Goal: Task Accomplishment & Management: Use online tool/utility

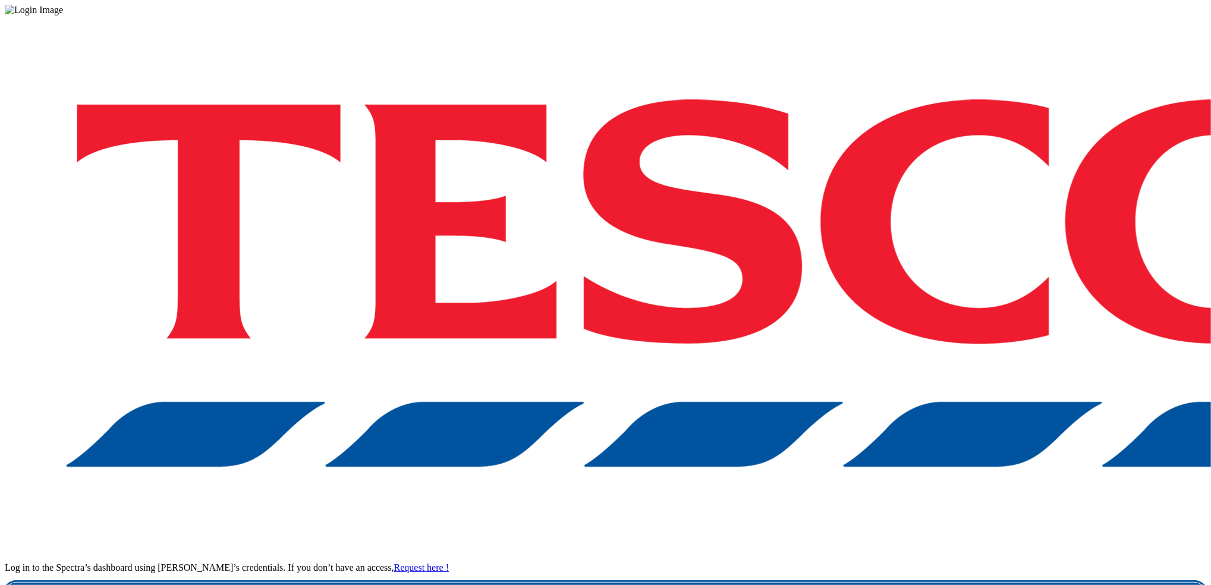
click at [901, 583] on link "Login" at bounding box center [605, 595] width 1201 height 24
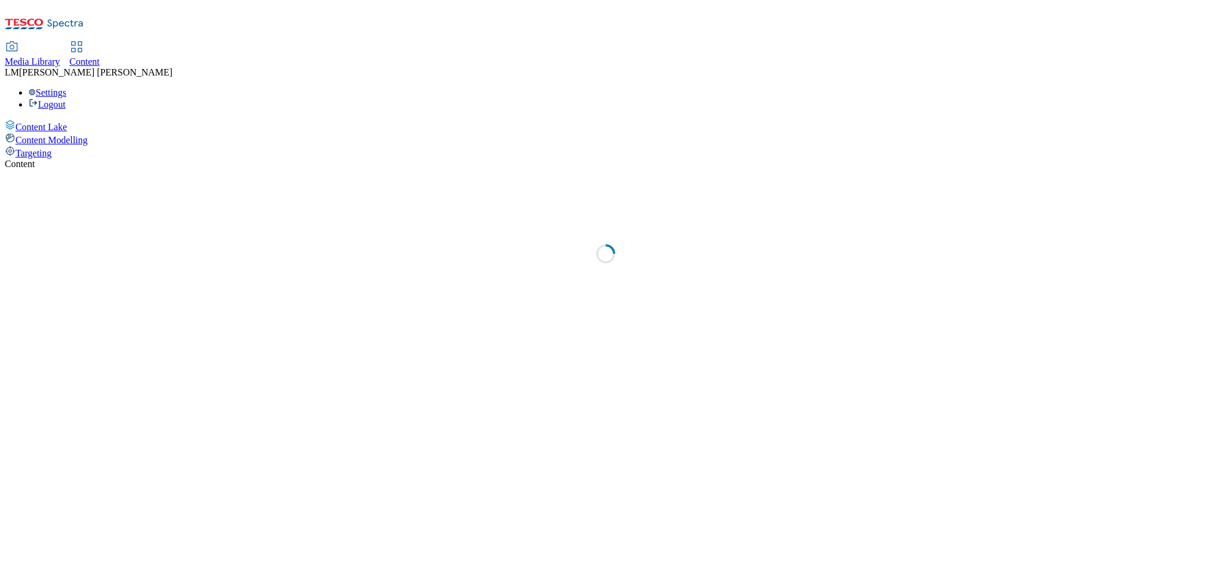
select select "ghs-uk"
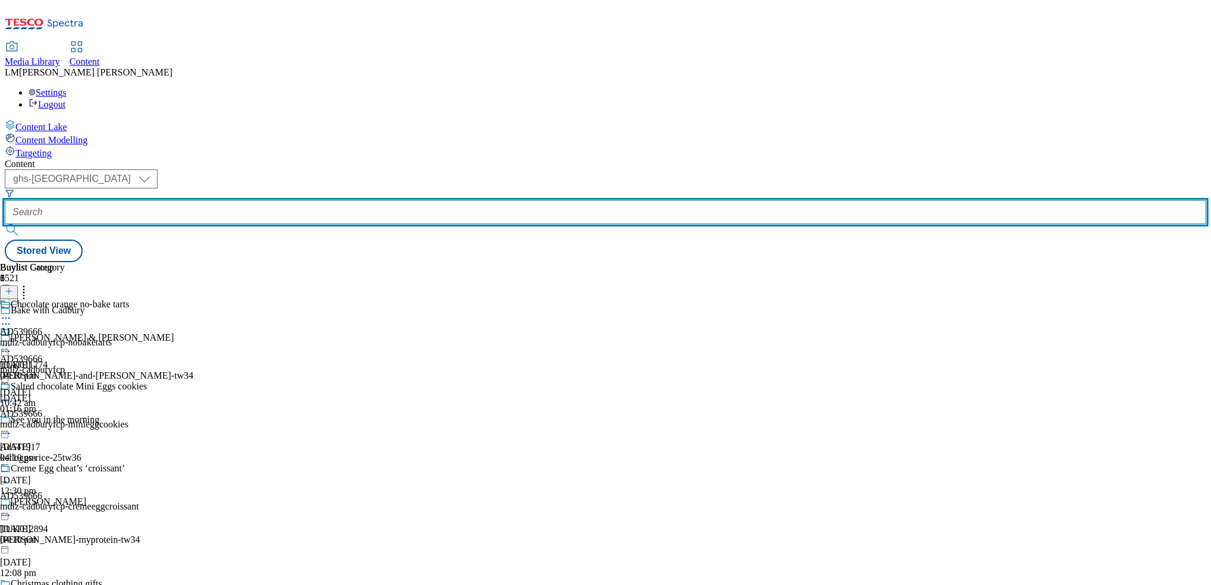
click at [299, 200] on input "text" at bounding box center [605, 212] width 1201 height 24
paste input "https://media.dunnhumby.com/bannermatic/#/tesco/banner/uCsRu7KXmc0AI9cwHmeN"
type input "https://media.dunnhumby.com/bannermatic/#/tesco/banner/uCsRu7KXmc0AI9cwHmeN"
click at [289, 200] on input "text" at bounding box center [605, 212] width 1201 height 24
paste input "541033"
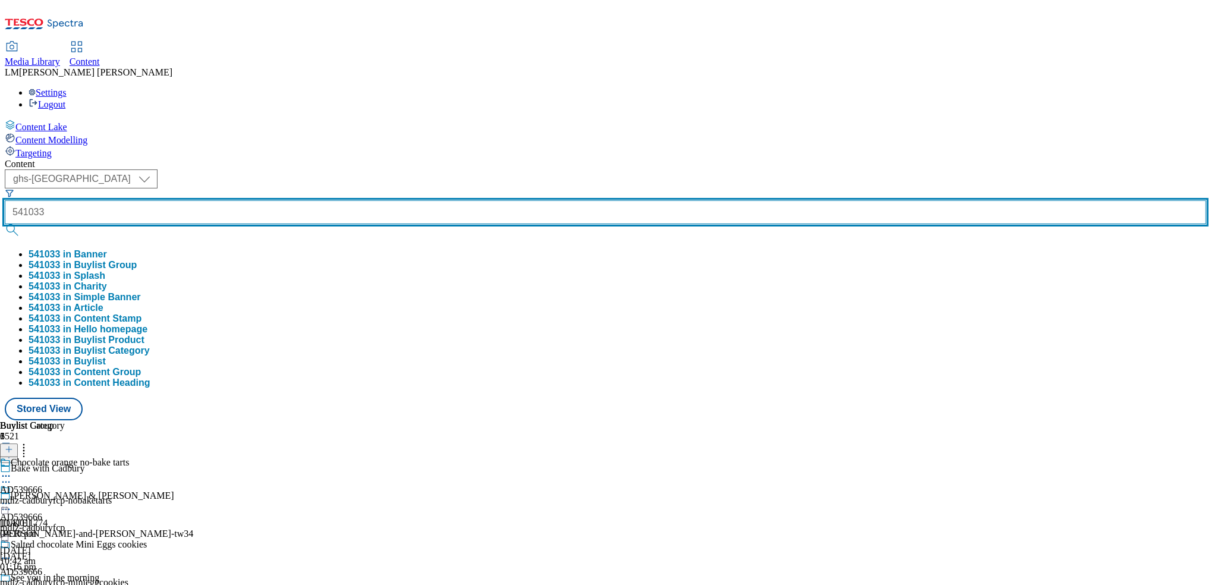
type input "541033"
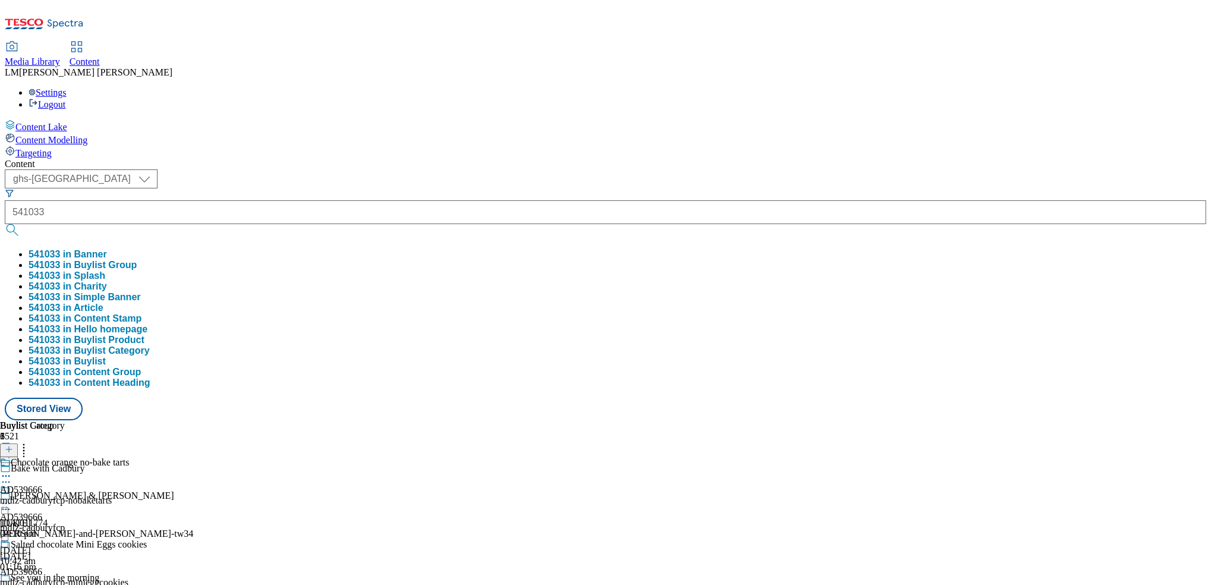
click at [21, 224] on button "submit" at bounding box center [13, 230] width 17 height 12
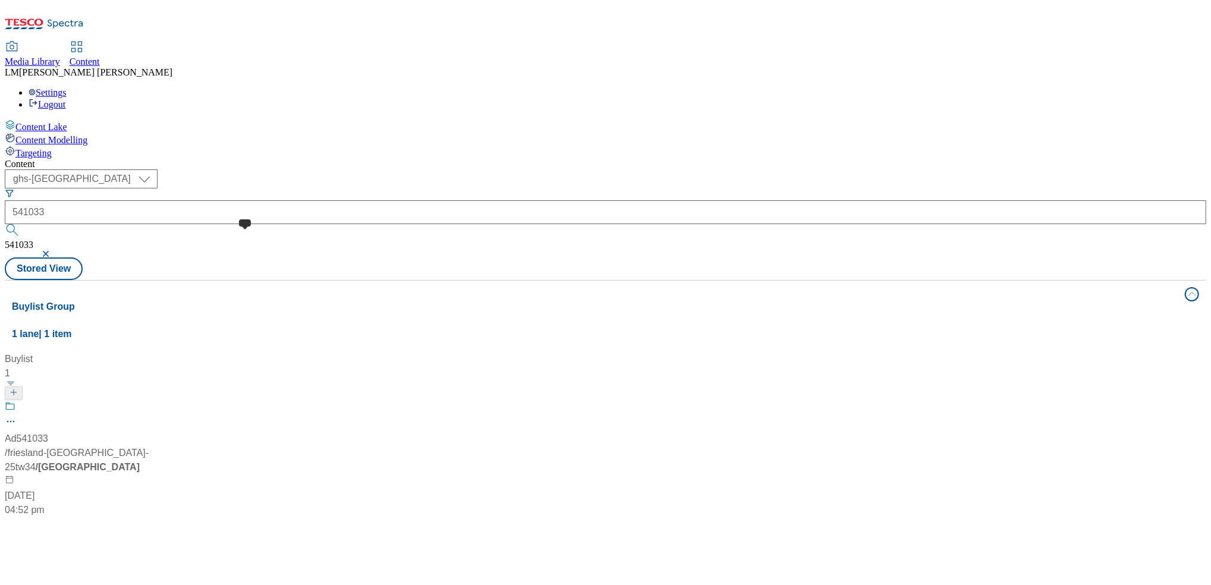
click at [15, 401] on span at bounding box center [15, 408] width 0 height 15
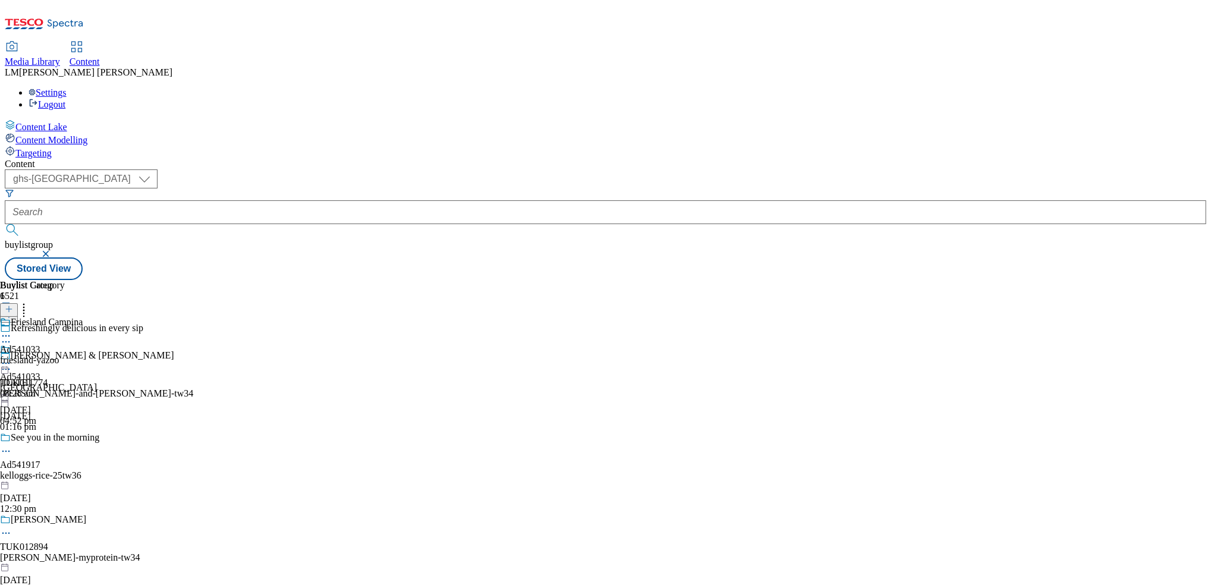
click at [10, 363] on circle at bounding box center [9, 364] width 2 height 2
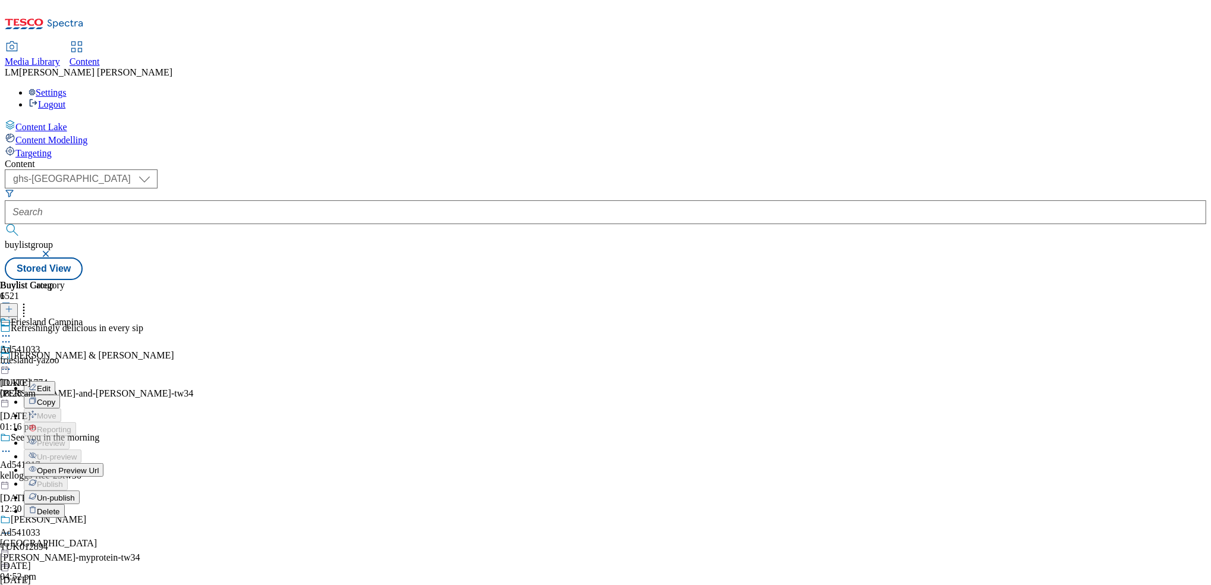
click at [75, 493] on span "Un-publish" at bounding box center [56, 497] width 38 height 9
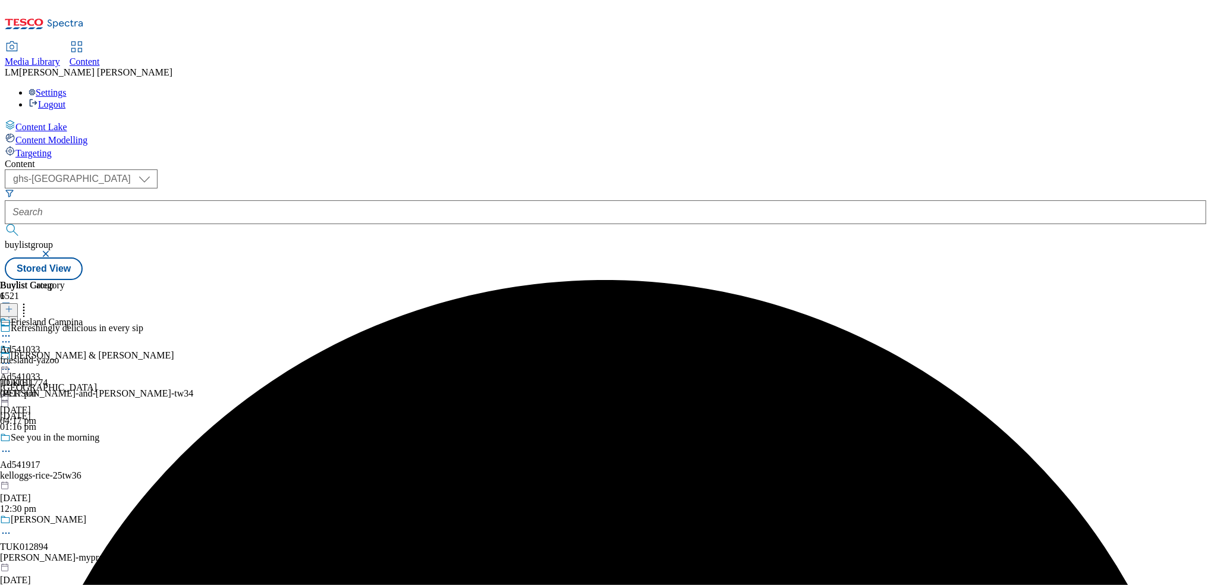
click at [12, 357] on icon at bounding box center [6, 363] width 12 height 12
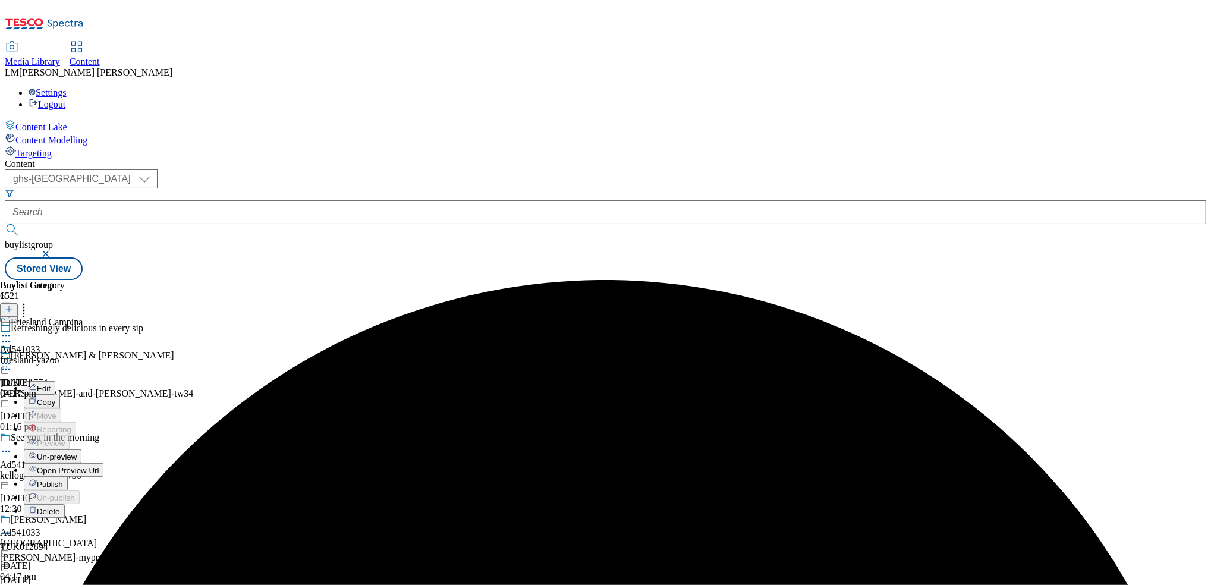
click at [77, 452] on span "Un-preview" at bounding box center [57, 456] width 40 height 9
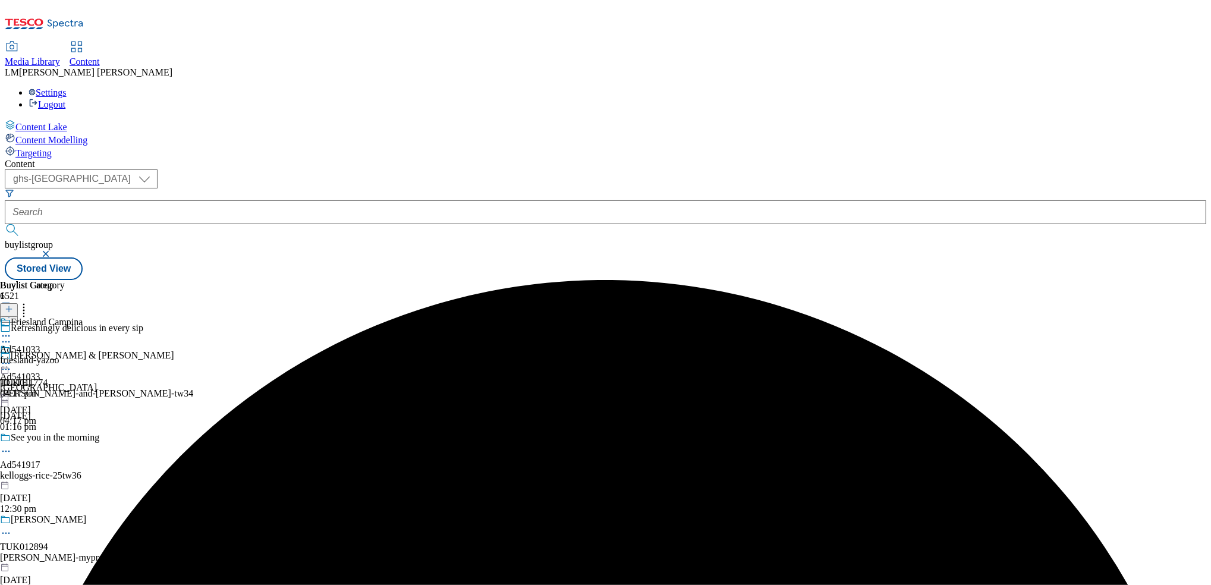
click at [83, 355] on div "friesland-yazoo" at bounding box center [41, 360] width 83 height 11
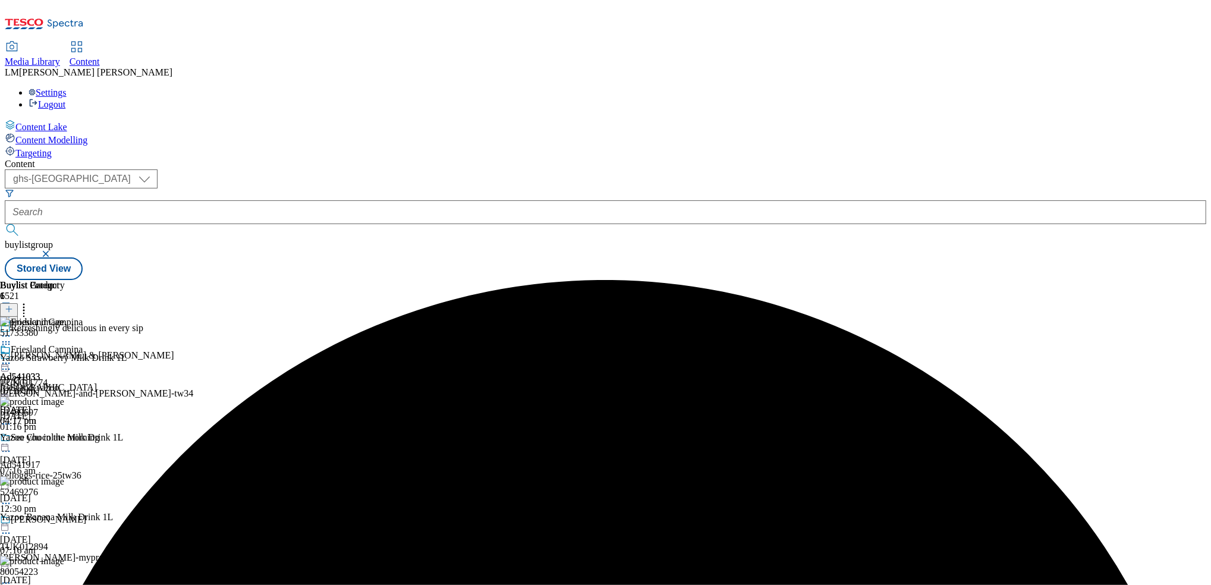
click at [30, 301] on icon at bounding box center [24, 307] width 12 height 12
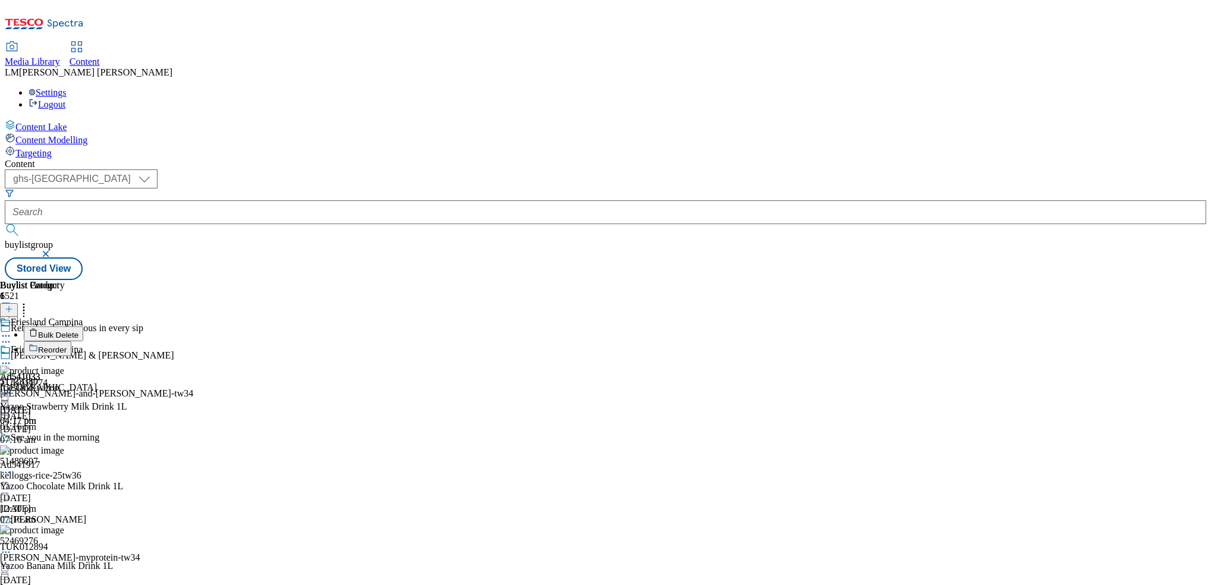
click at [67, 345] on span "Reorder" at bounding box center [52, 349] width 29 height 9
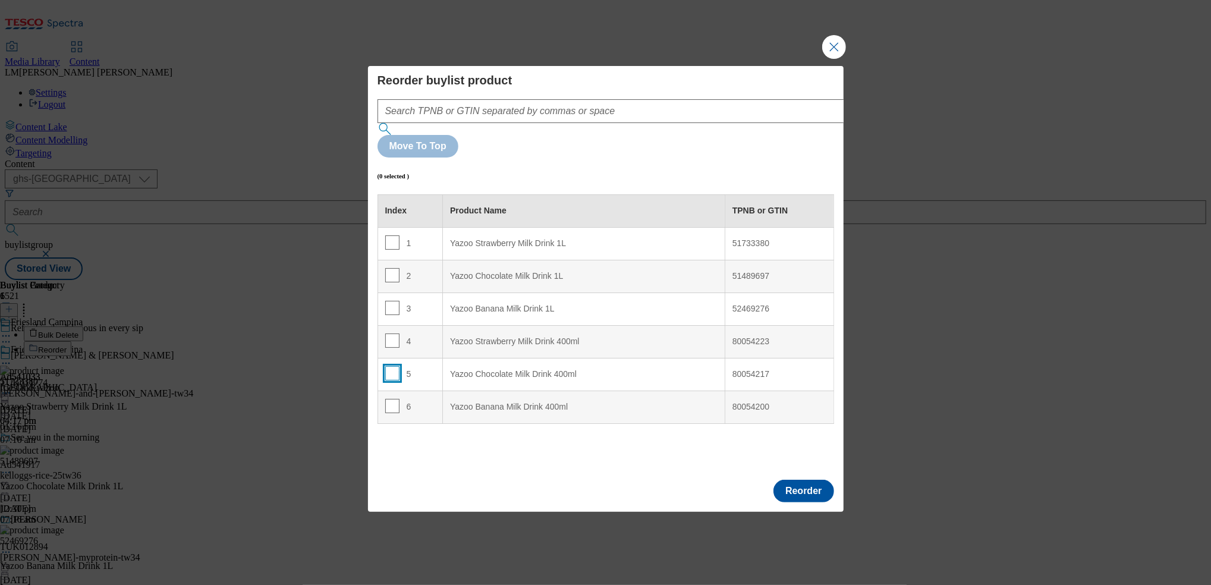
click at [393, 366] on input "Modal" at bounding box center [392, 373] width 14 height 14
checkbox input "false"
click at [392, 333] on input "Modal" at bounding box center [392, 340] width 14 height 14
checkbox input "true"
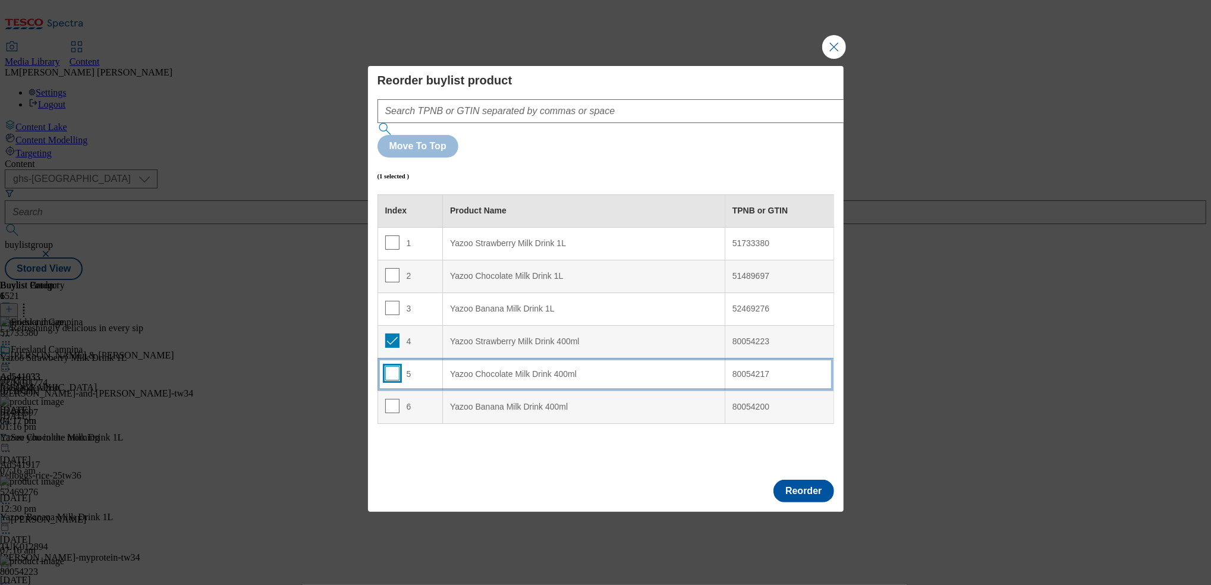
click at [392, 366] on input "Modal" at bounding box center [392, 373] width 14 height 14
checkbox input "true"
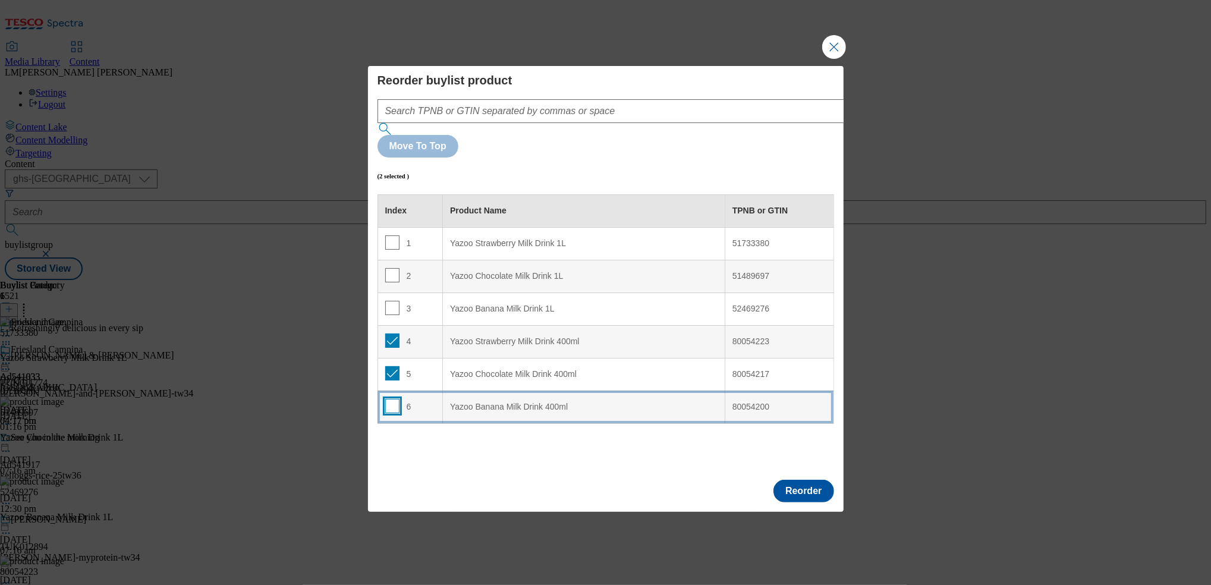
click at [394, 399] on input "Modal" at bounding box center [392, 406] width 14 height 14
checkbox input "true"
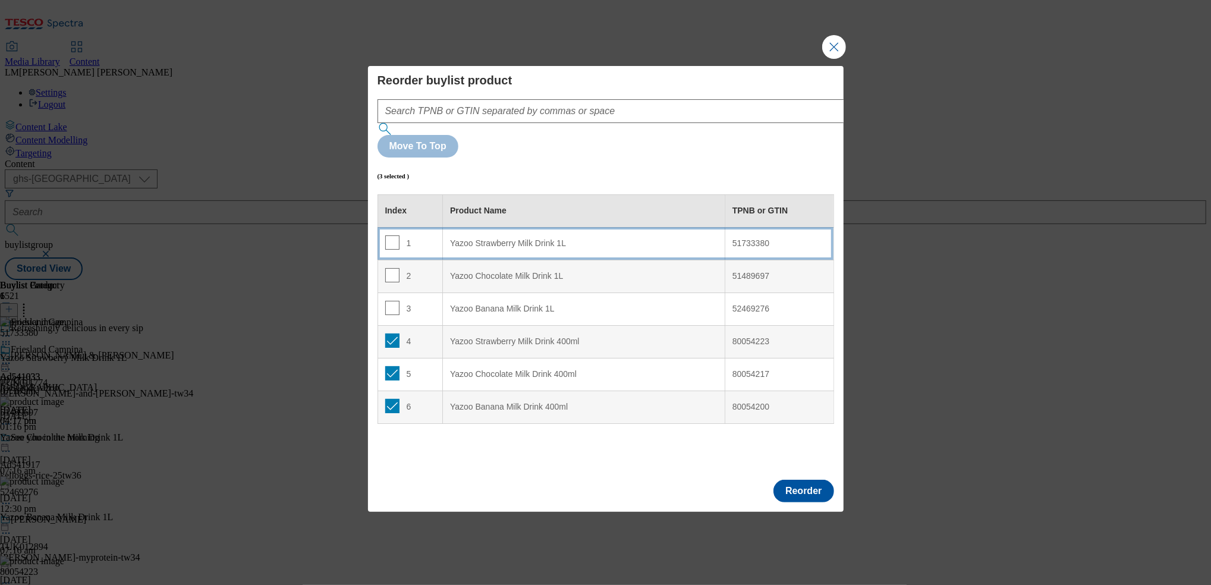
click at [451, 238] on div "Yazoo Strawberry Milk Drink 1L" at bounding box center [583, 243] width 267 height 11
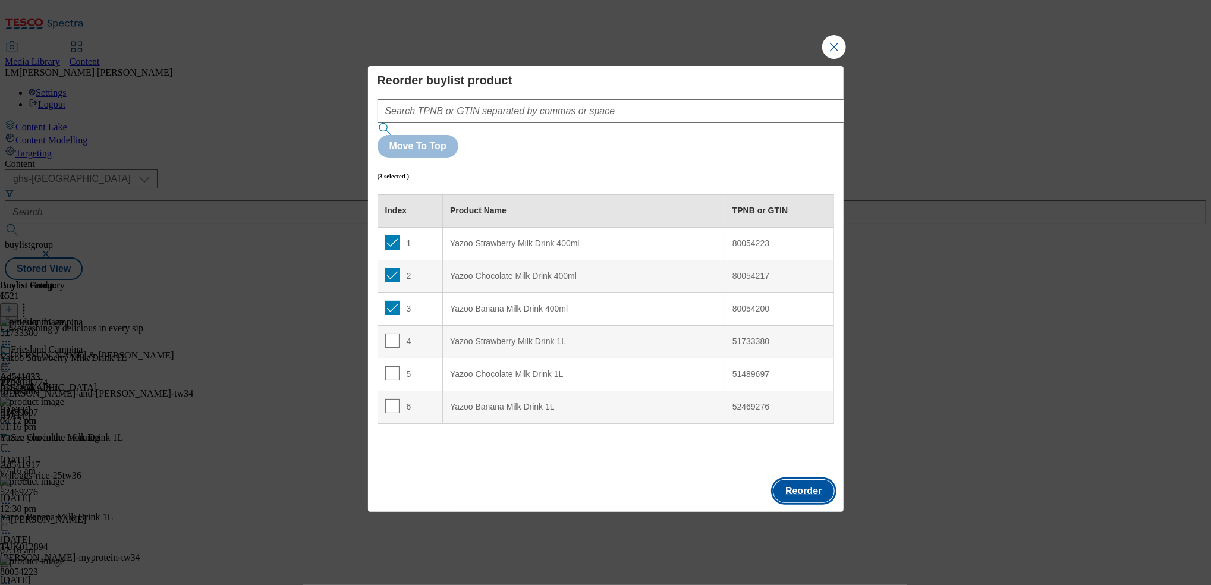
click at [805, 480] on button "Reorder" at bounding box center [803, 491] width 60 height 23
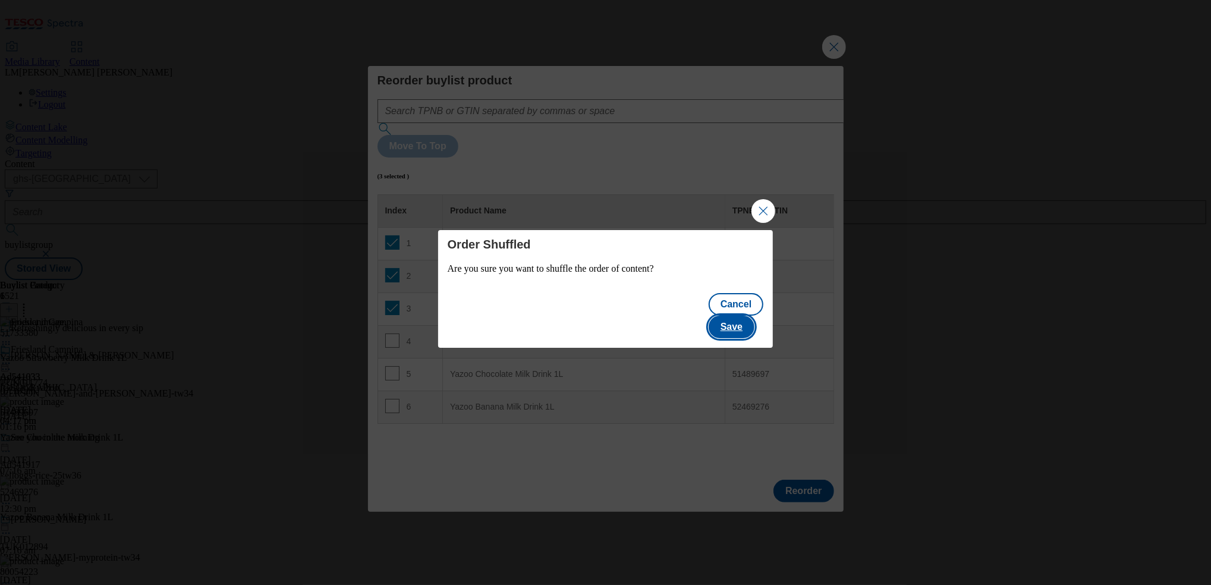
click at [740, 316] on button "Save" at bounding box center [732, 327] width 46 height 23
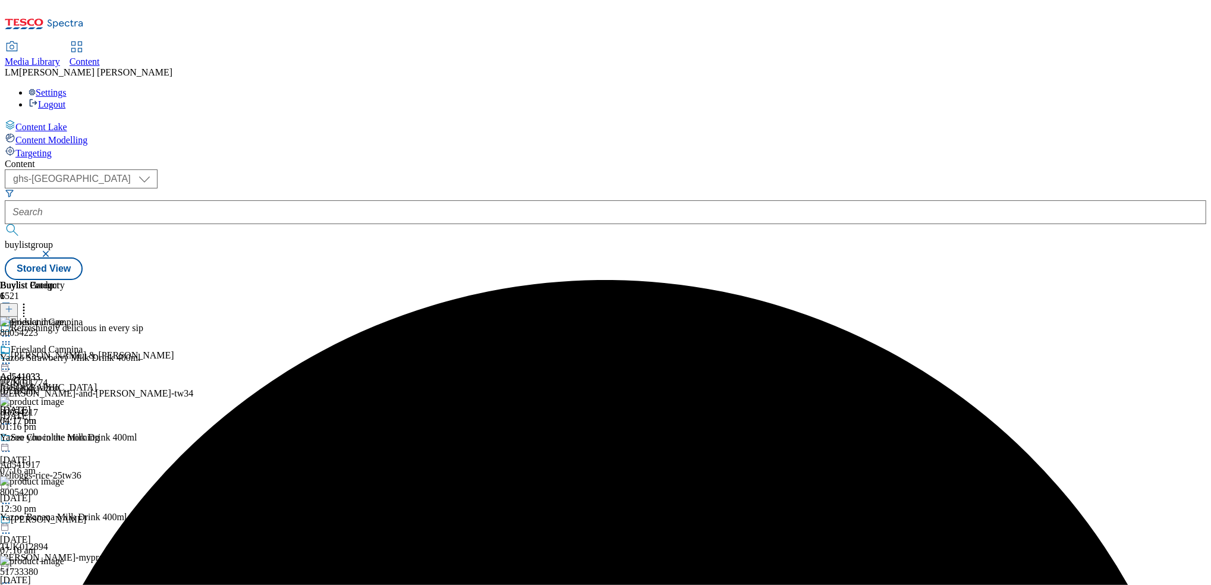
click at [12, 357] on icon at bounding box center [6, 363] width 12 height 12
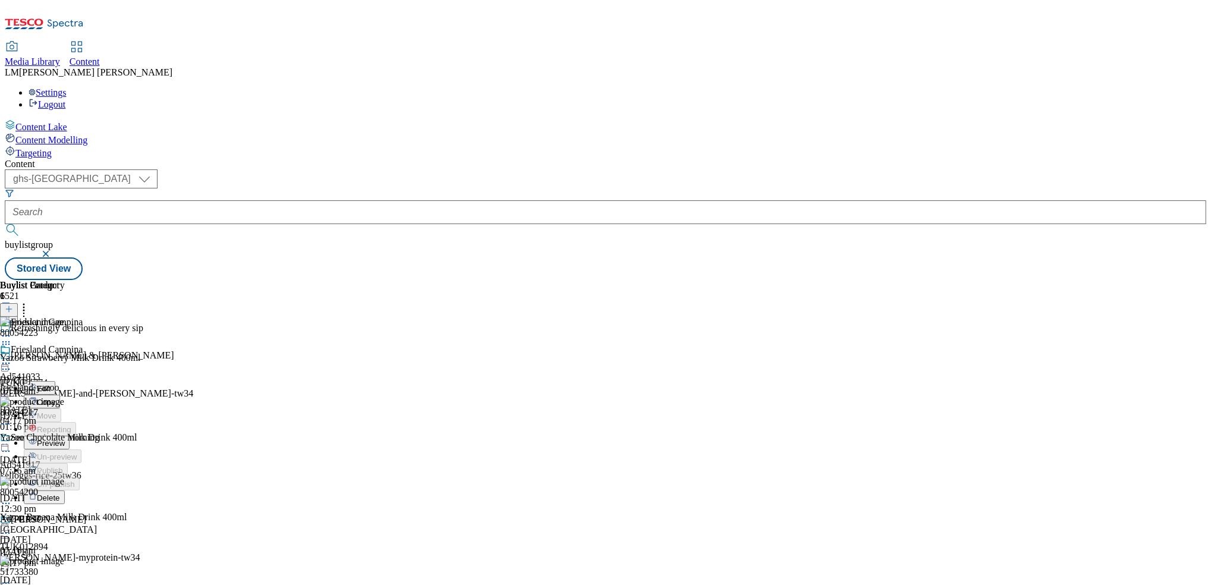
click at [65, 439] on span "Preview" at bounding box center [51, 443] width 28 height 9
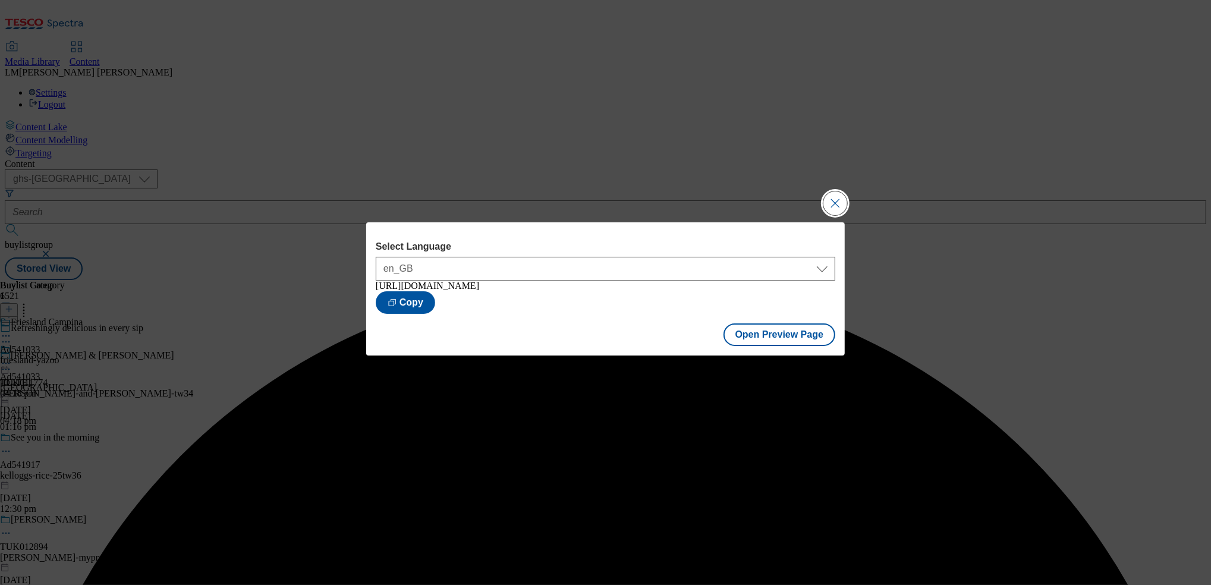
click at [843, 207] on button "Close Modal" at bounding box center [835, 203] width 24 height 24
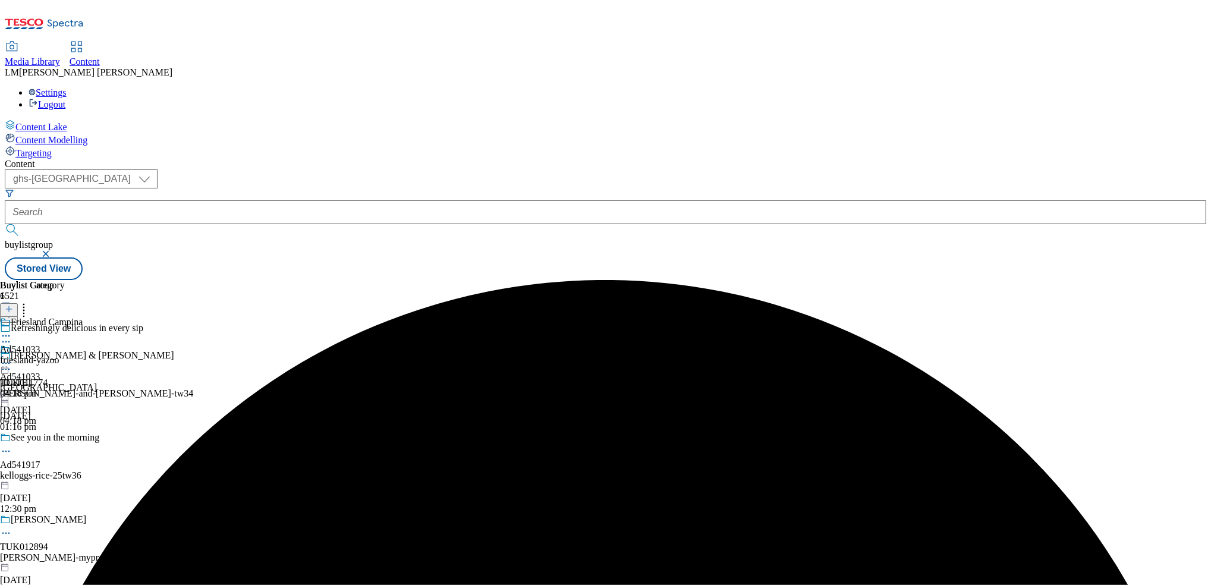
click at [12, 357] on icon at bounding box center [6, 363] width 12 height 12
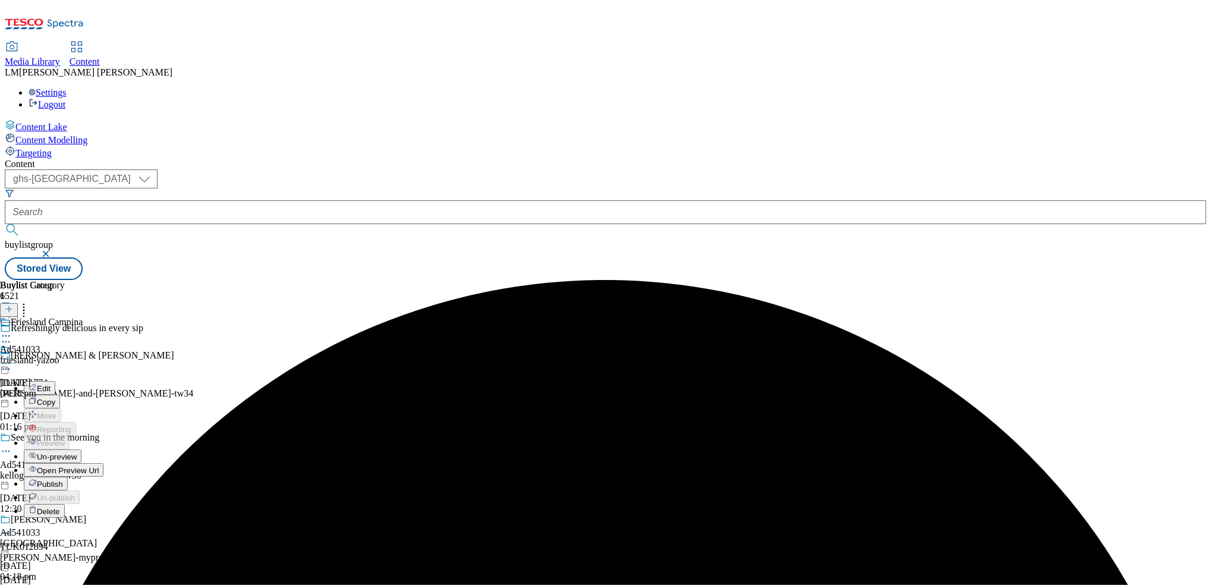
click at [63, 480] on span "Publish" at bounding box center [50, 484] width 26 height 9
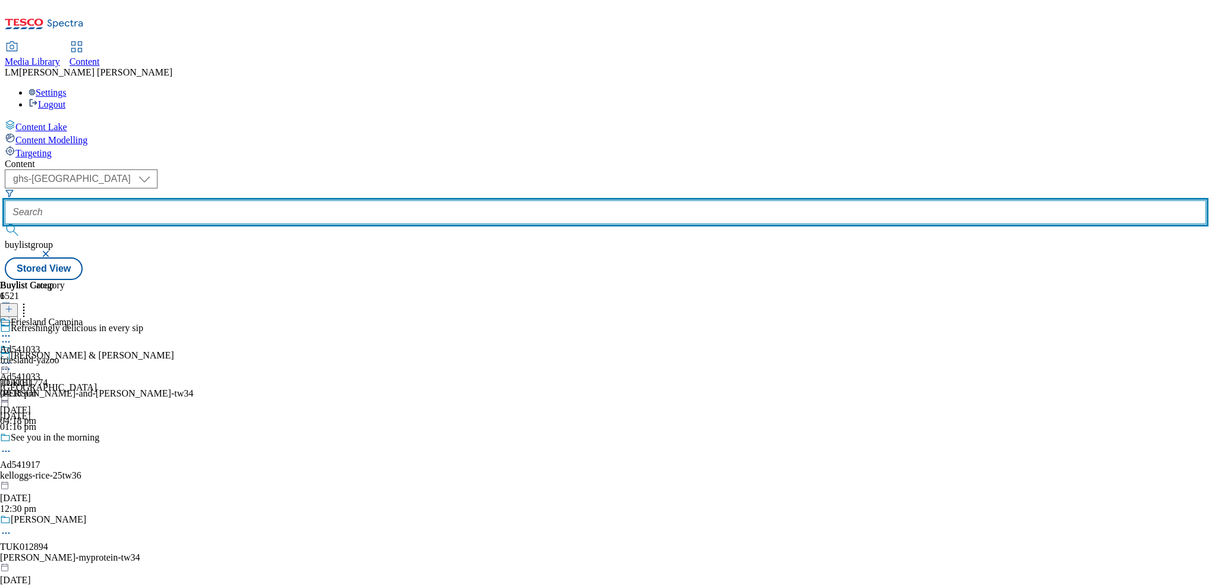
click at [281, 200] on input "text" at bounding box center [605, 212] width 1201 height 24
paste input "541032"
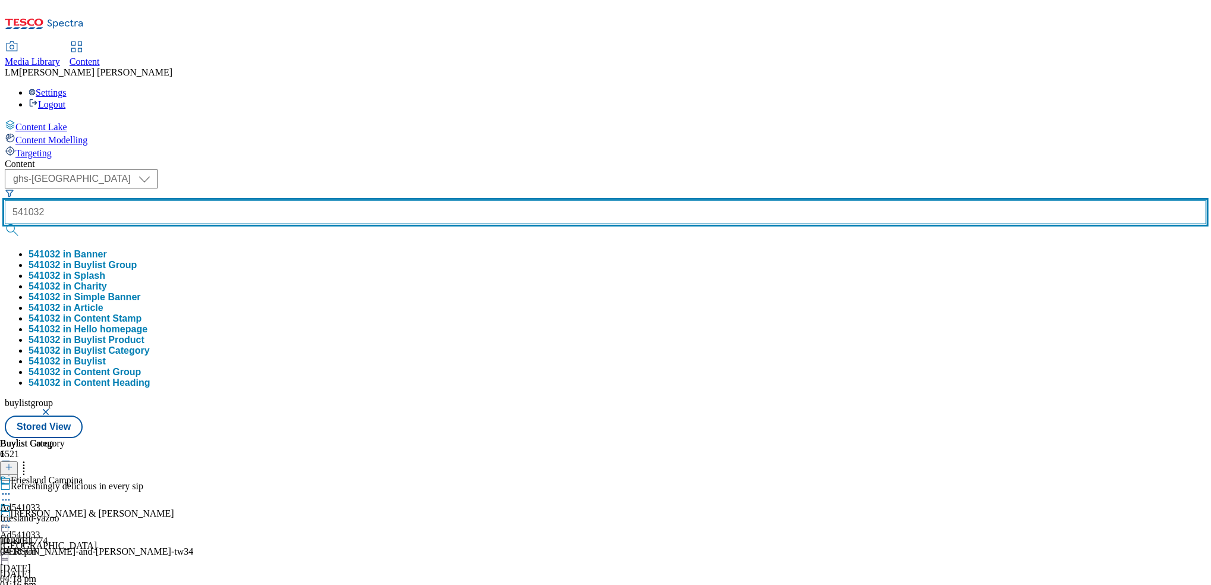
type input "541032"
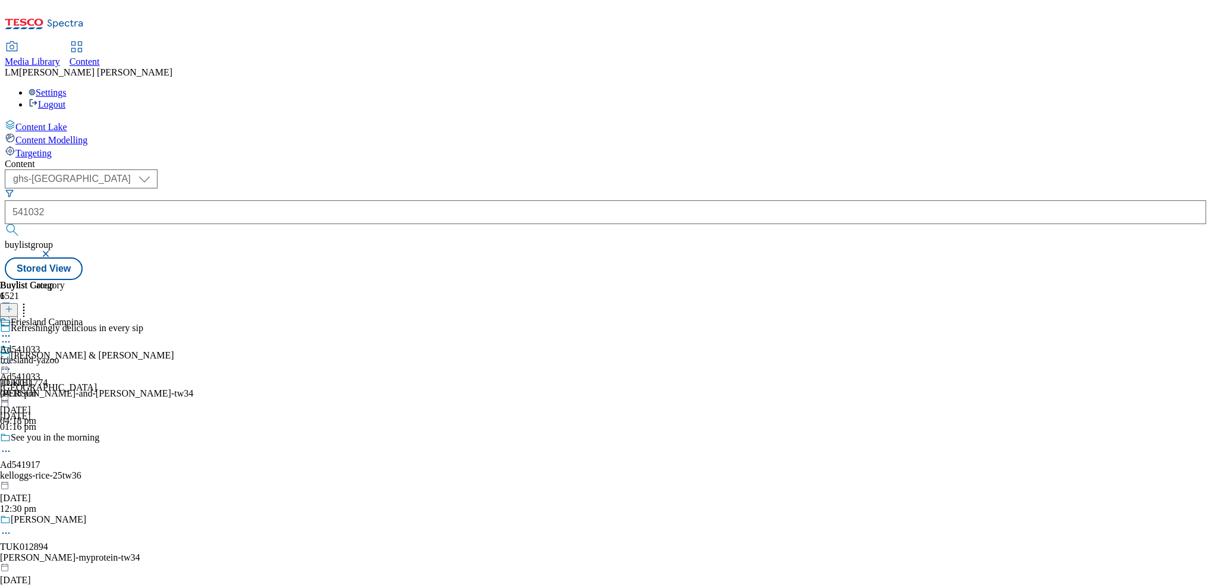
click at [21, 224] on button "submit" at bounding box center [13, 230] width 17 height 12
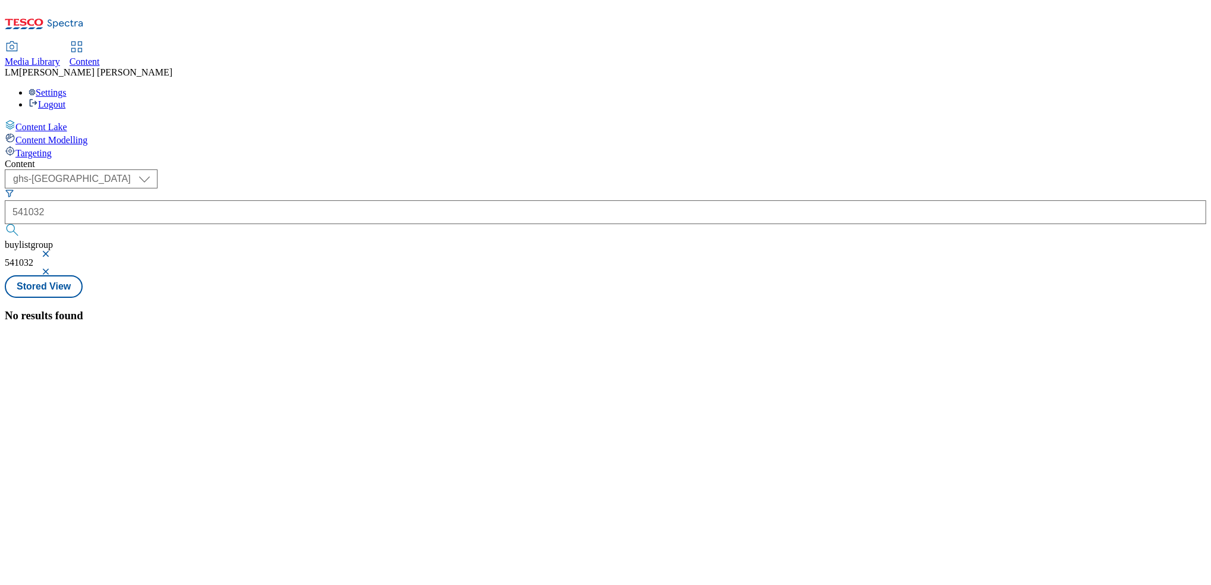
click at [53, 250] on button "button" at bounding box center [47, 253] width 12 height 7
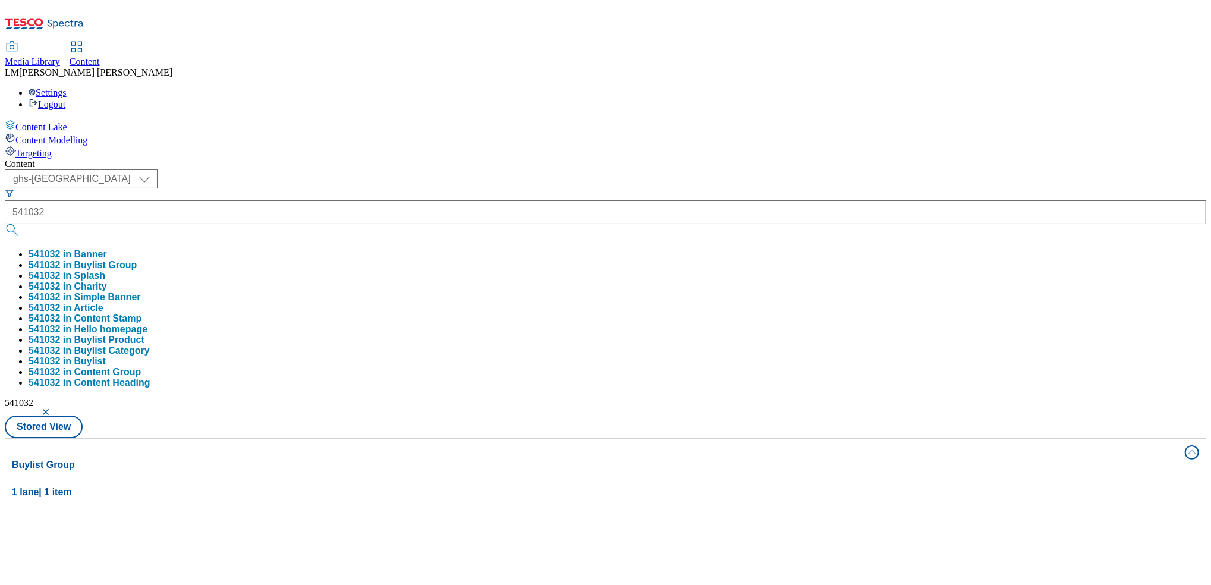
click at [505, 159] on div "Content ( optional ) ghs-roi ghs-uk ghs-uk 541032 541032 in Banner 541032 in Bu…" at bounding box center [605, 558] width 1201 height 798
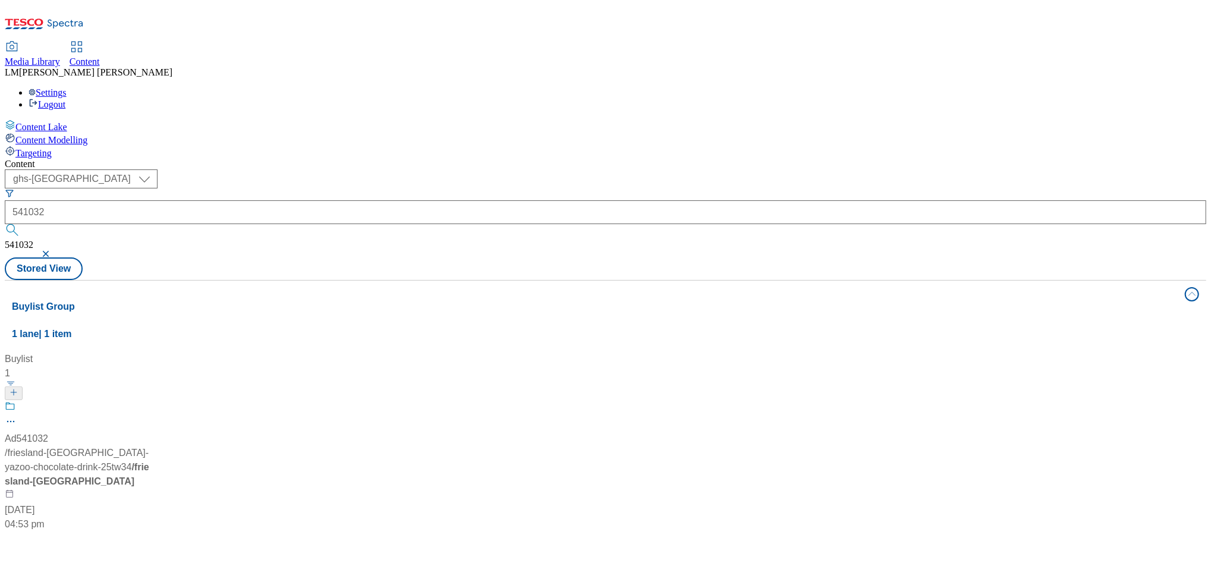
click at [153, 401] on div "Ad541032 / friesland-campina-yazoo-chocolate-drink-25tw34 / friesland-campina 9…" at bounding box center [79, 466] width 149 height 131
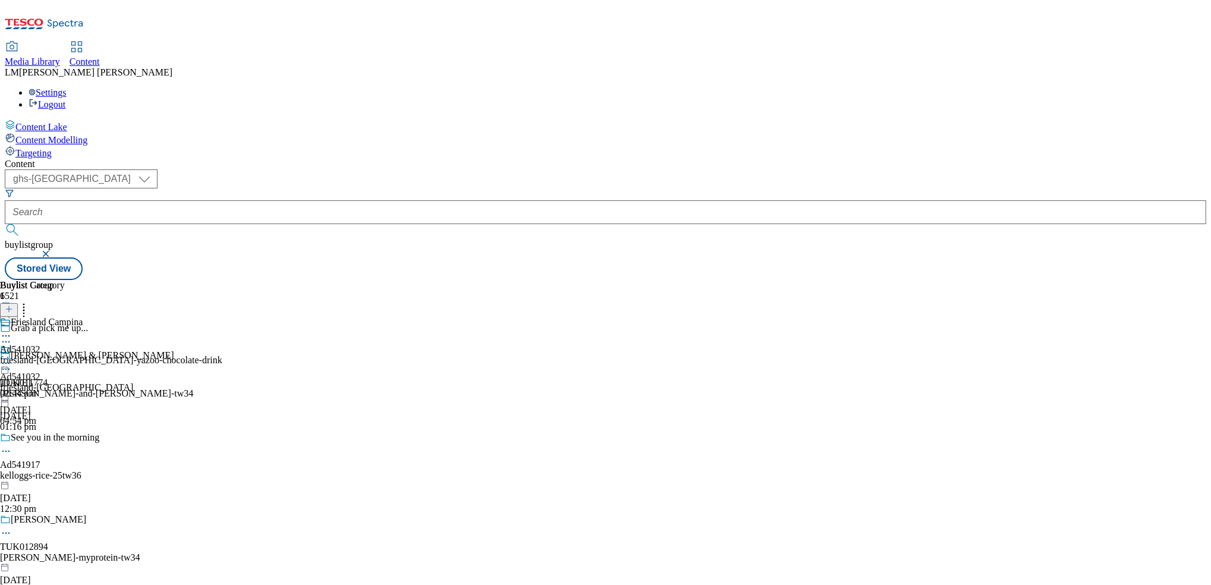
click at [12, 357] on icon at bounding box center [6, 363] width 12 height 12
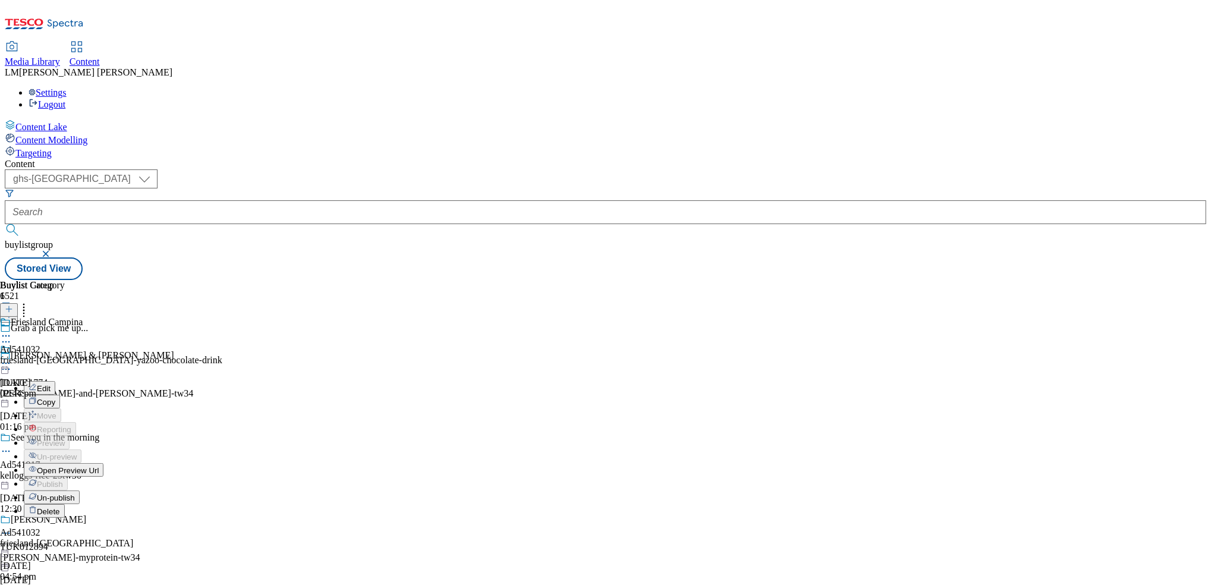
click at [75, 493] on span "Un-publish" at bounding box center [56, 497] width 38 height 9
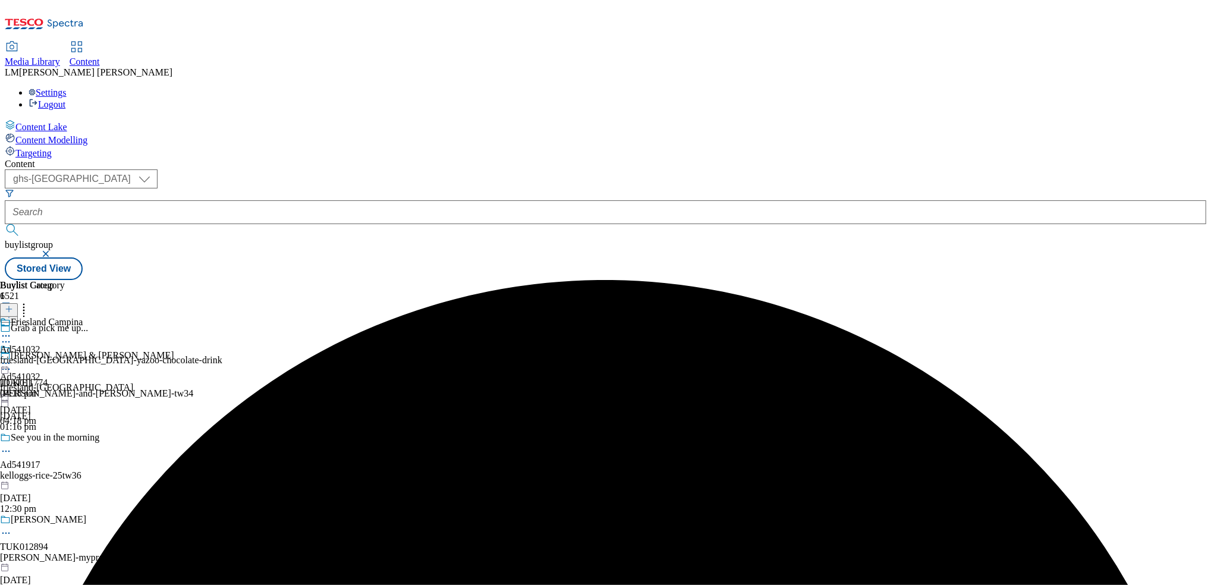
click at [12, 357] on icon at bounding box center [6, 363] width 12 height 12
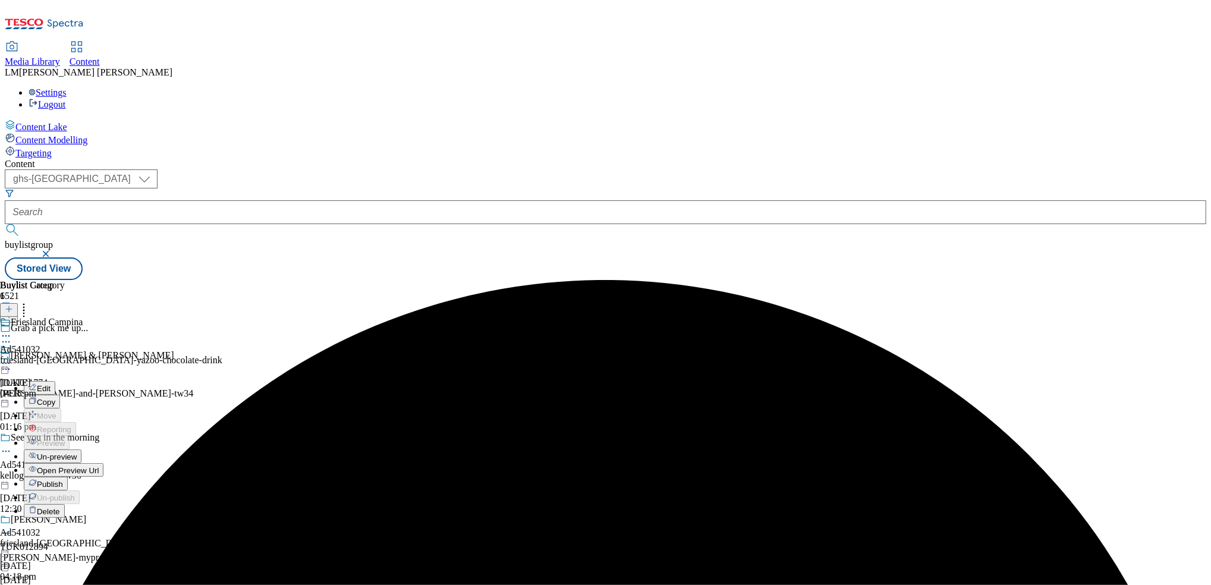
click at [77, 452] on span "Un-preview" at bounding box center [57, 456] width 40 height 9
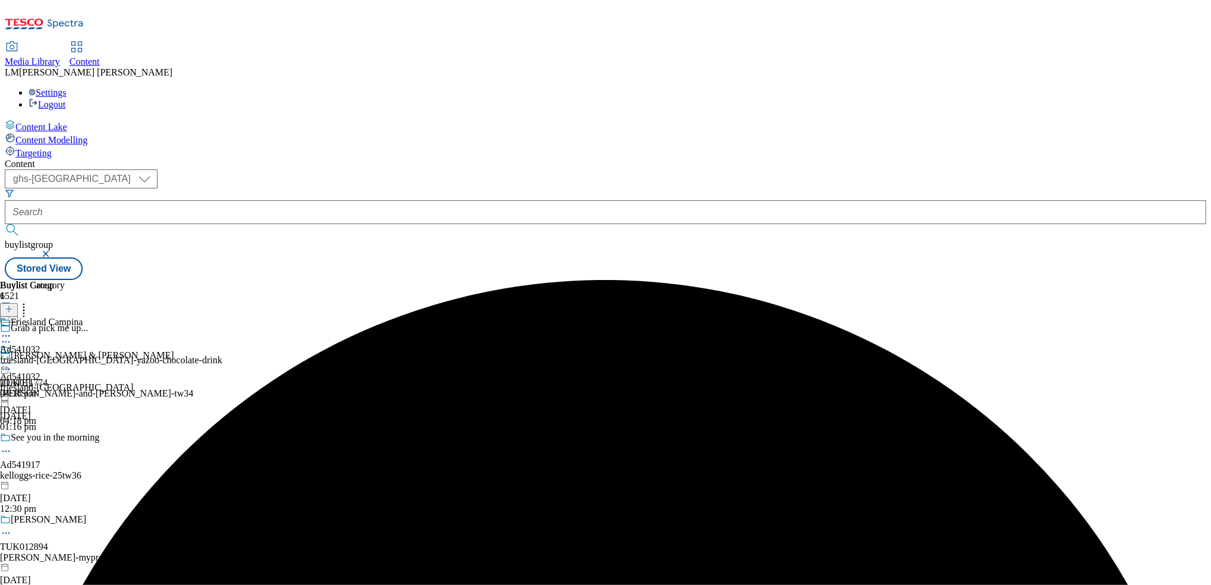
click at [222, 317] on div "Friesland Campina Ad541032 friesland-campina-yazoo-chocolate-drink 14 Oct 2025 …" at bounding box center [111, 358] width 222 height 82
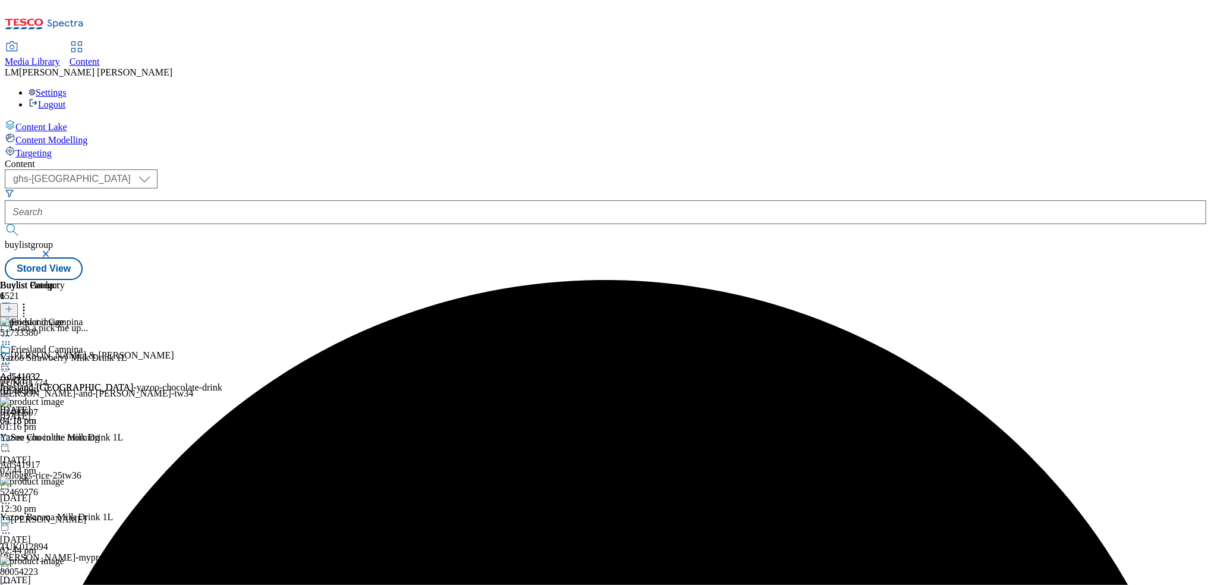
click at [25, 307] on circle at bounding box center [24, 308] width 2 height 2
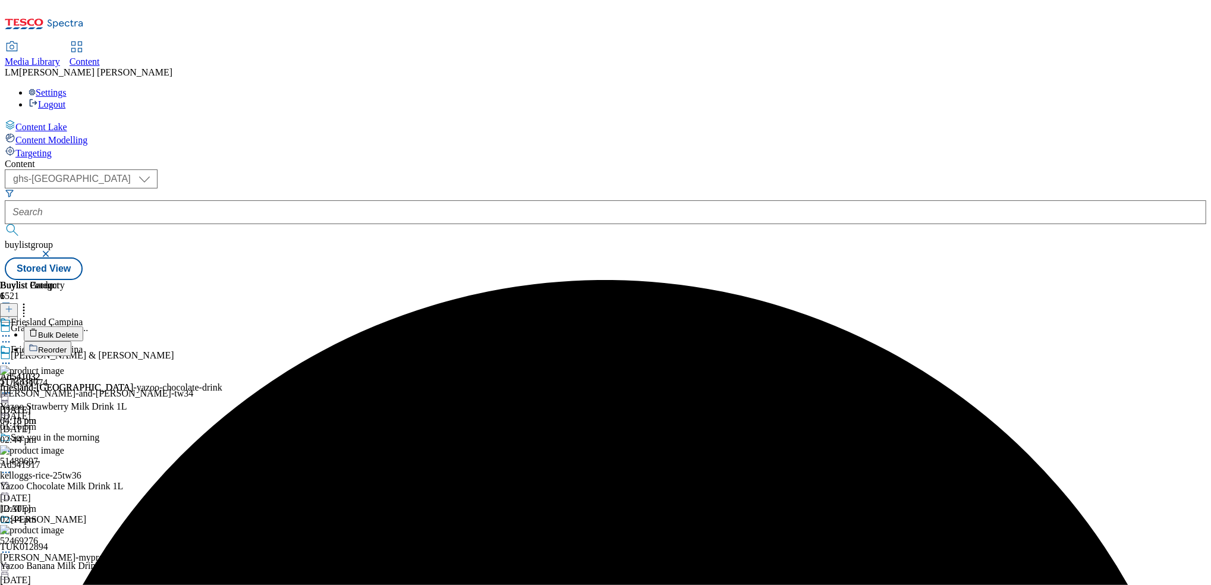
click at [71, 341] on button "Reorder" at bounding box center [48, 348] width 48 height 15
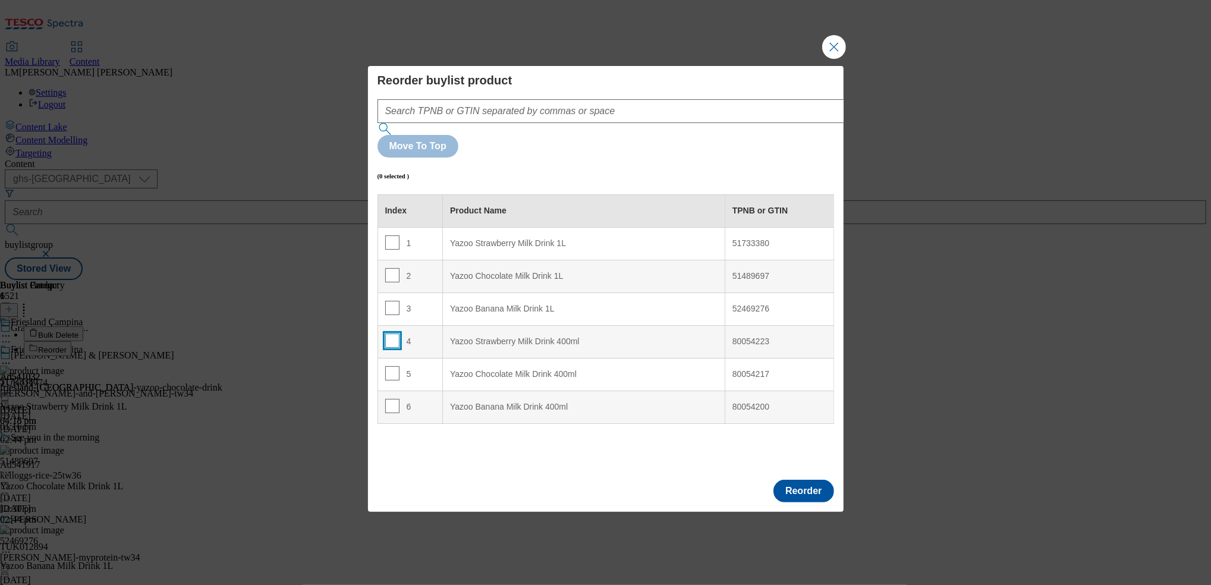
click at [394, 333] on input "Modal" at bounding box center [392, 340] width 14 height 14
checkbox input "true"
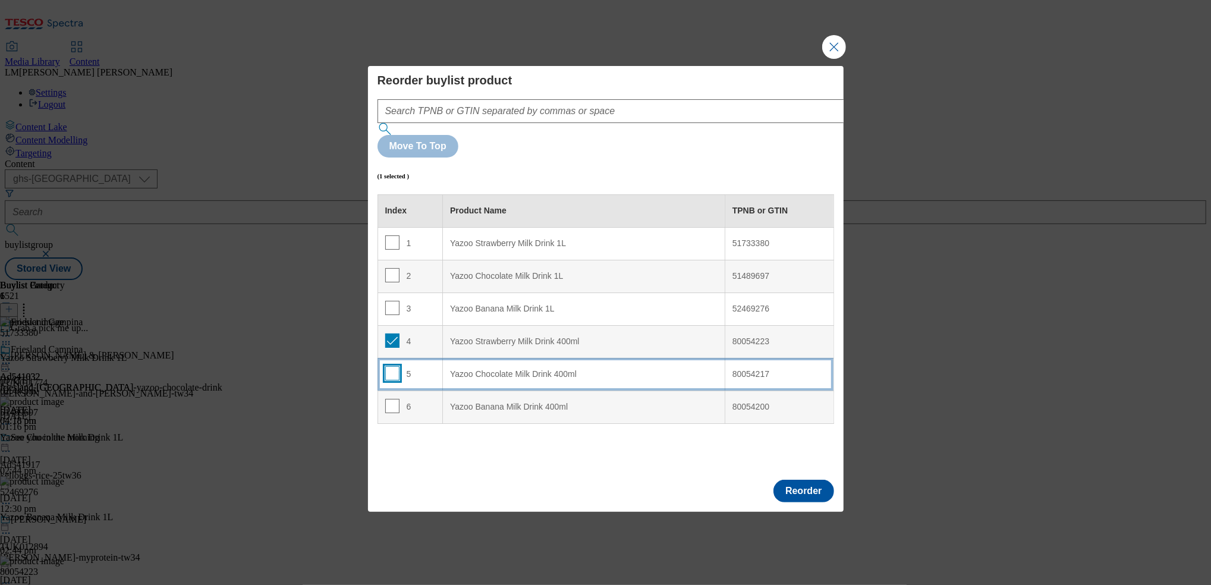
click at [393, 366] on input "Modal" at bounding box center [392, 373] width 14 height 14
checkbox input "true"
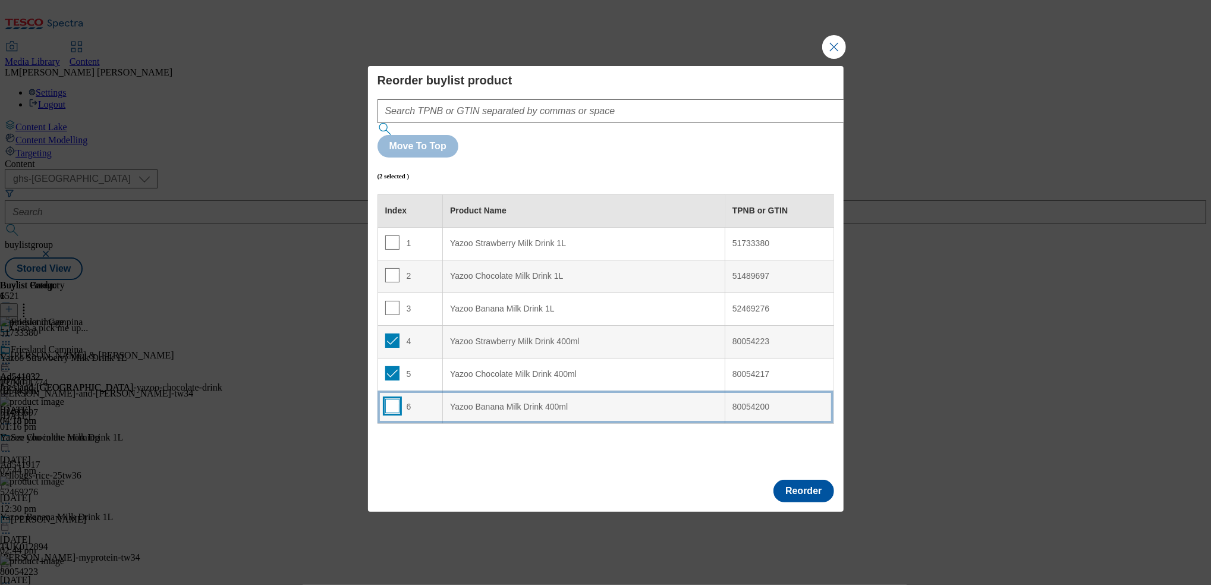
click at [390, 399] on input "Modal" at bounding box center [392, 406] width 14 height 14
checkbox input "true"
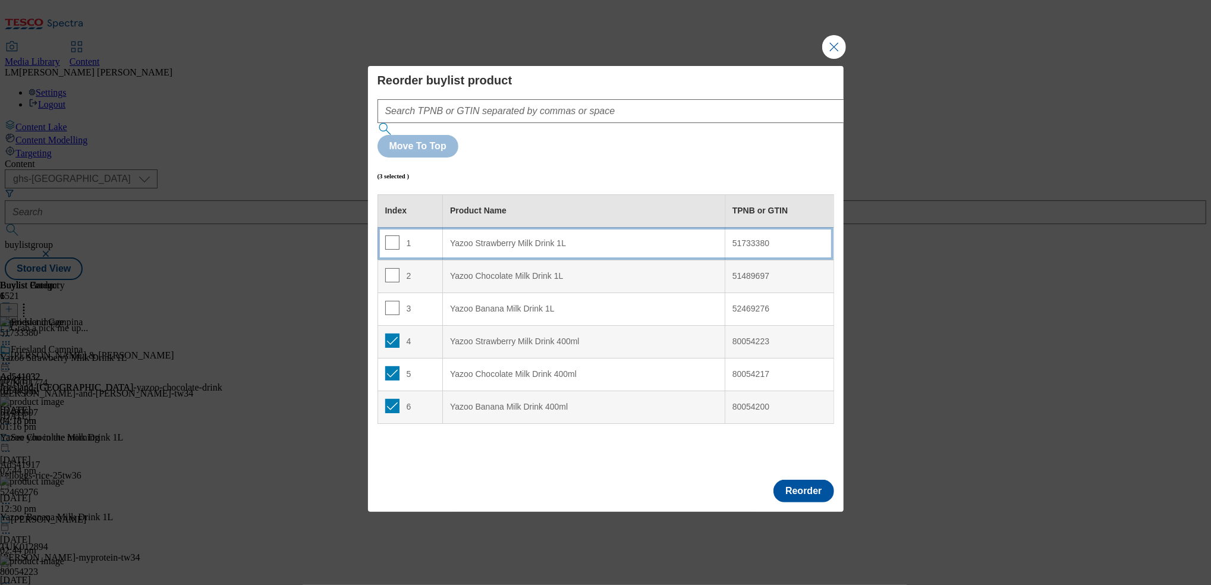
click at [438, 227] on td "1" at bounding box center [409, 243] width 65 height 33
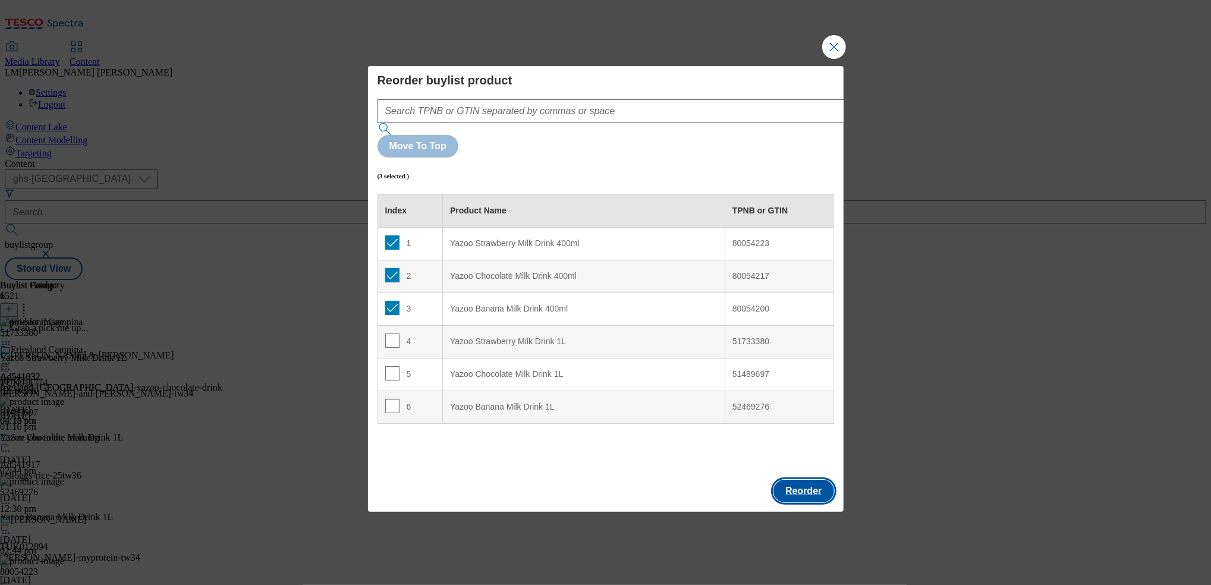
click at [813, 480] on button "Reorder" at bounding box center [803, 491] width 60 height 23
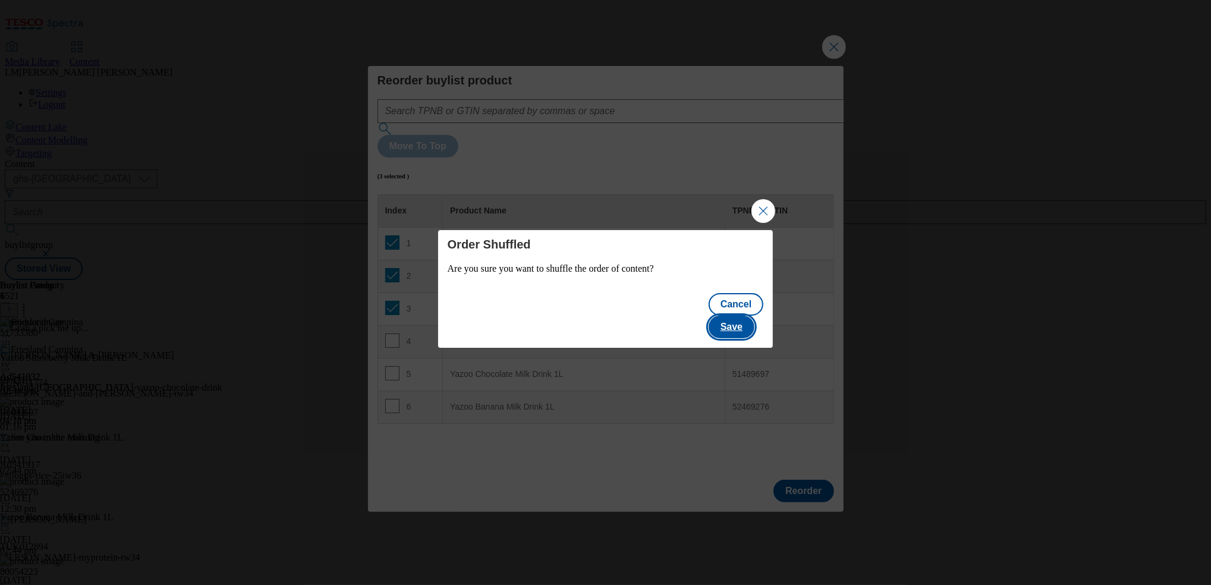
click at [734, 316] on button "Save" at bounding box center [732, 327] width 46 height 23
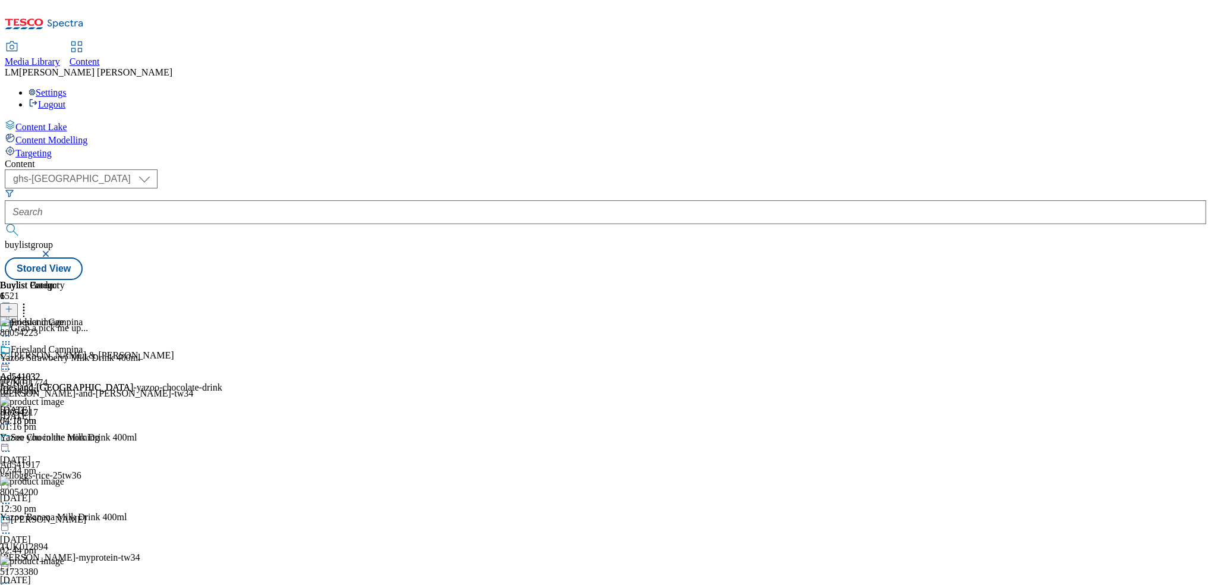
click at [12, 357] on icon at bounding box center [6, 363] width 12 height 12
click at [65, 439] on span "Preview" at bounding box center [51, 443] width 28 height 9
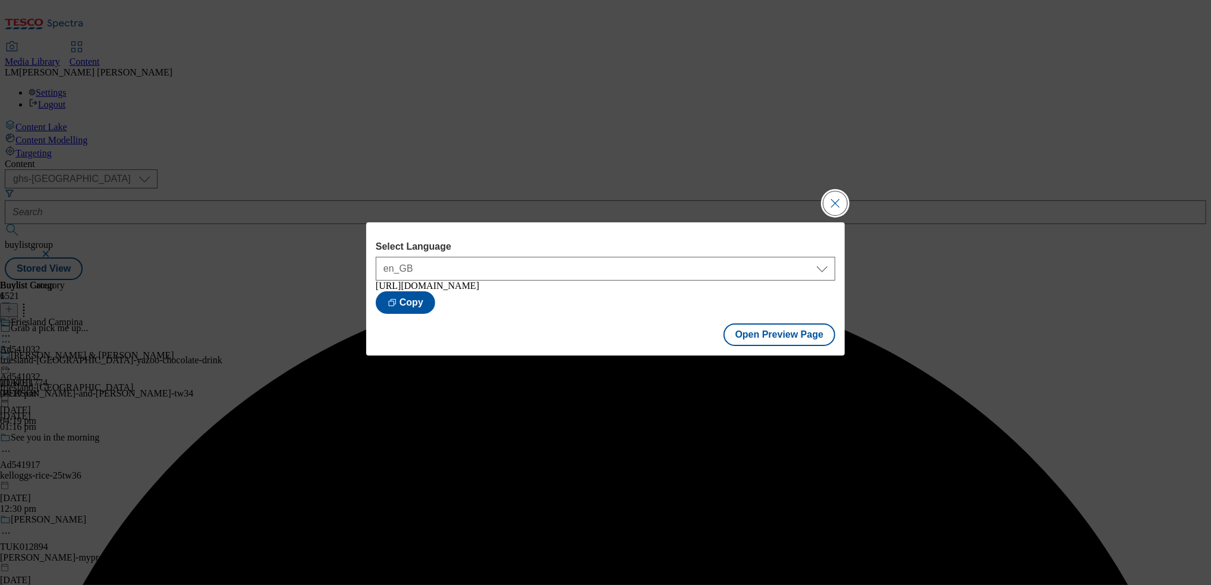
click at [845, 198] on button "Close Modal" at bounding box center [835, 203] width 24 height 24
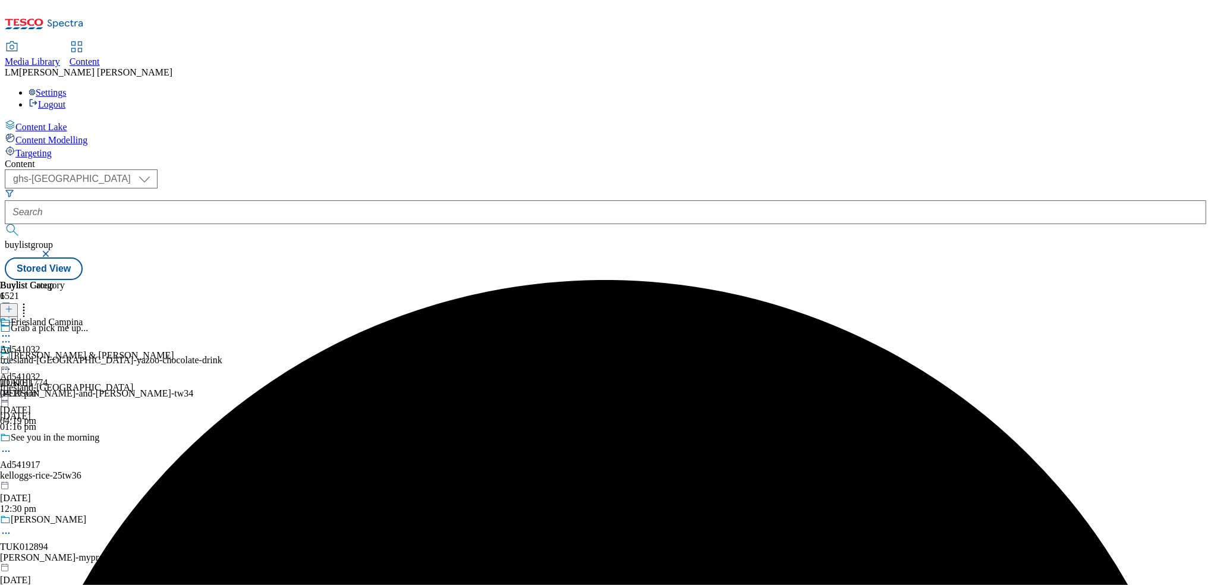
click at [12, 357] on icon at bounding box center [6, 363] width 12 height 12
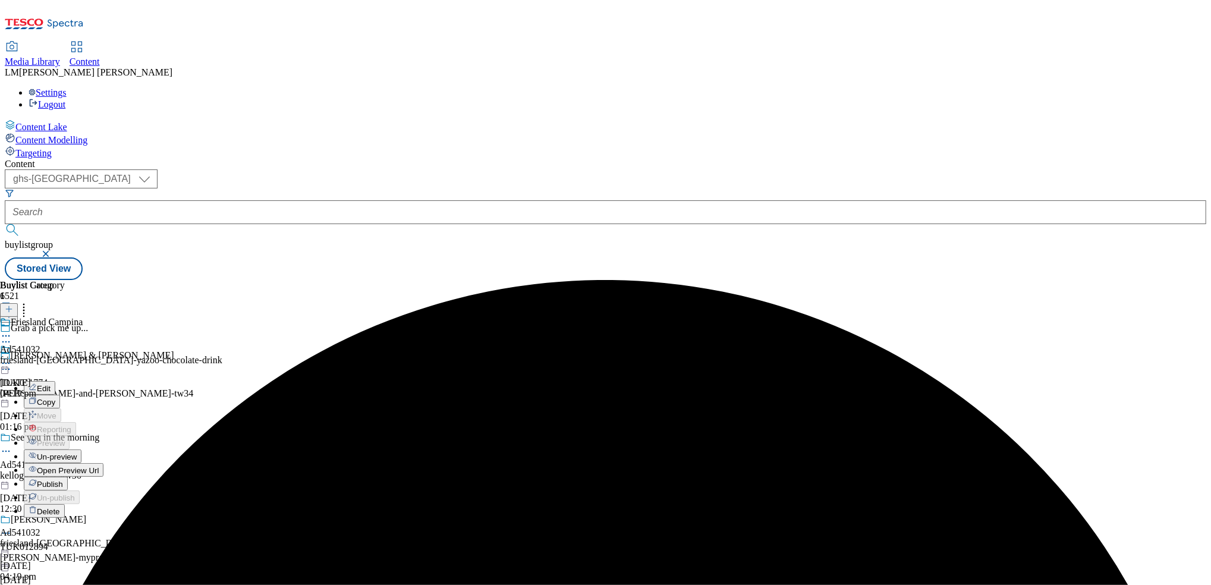
click at [133, 477] on li "Publish" at bounding box center [78, 484] width 109 height 14
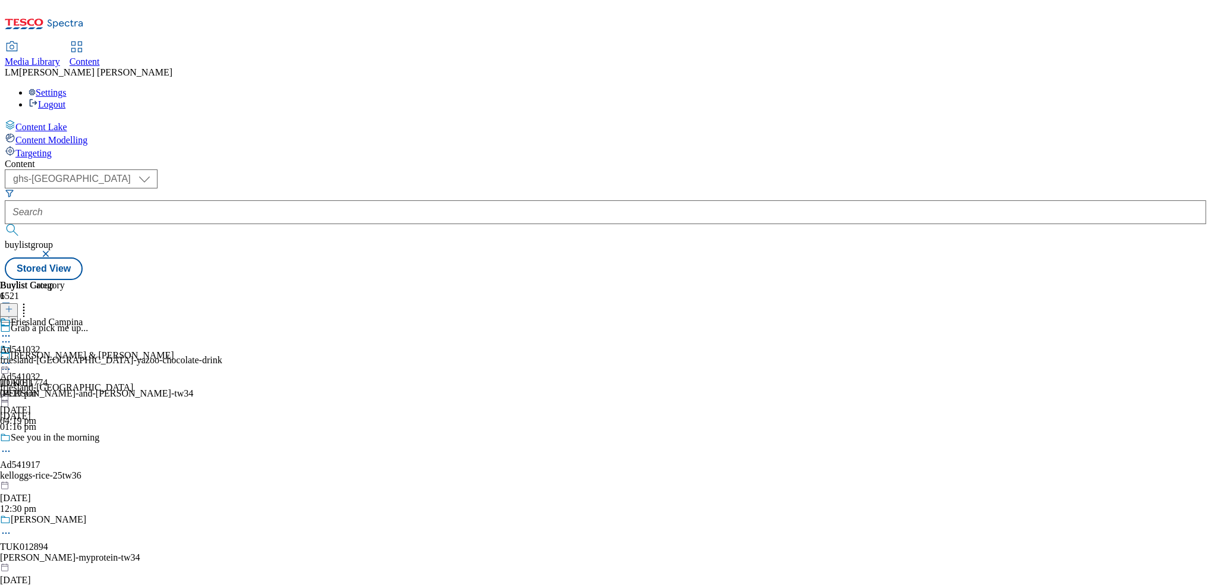
click at [12, 357] on icon at bounding box center [6, 363] width 12 height 12
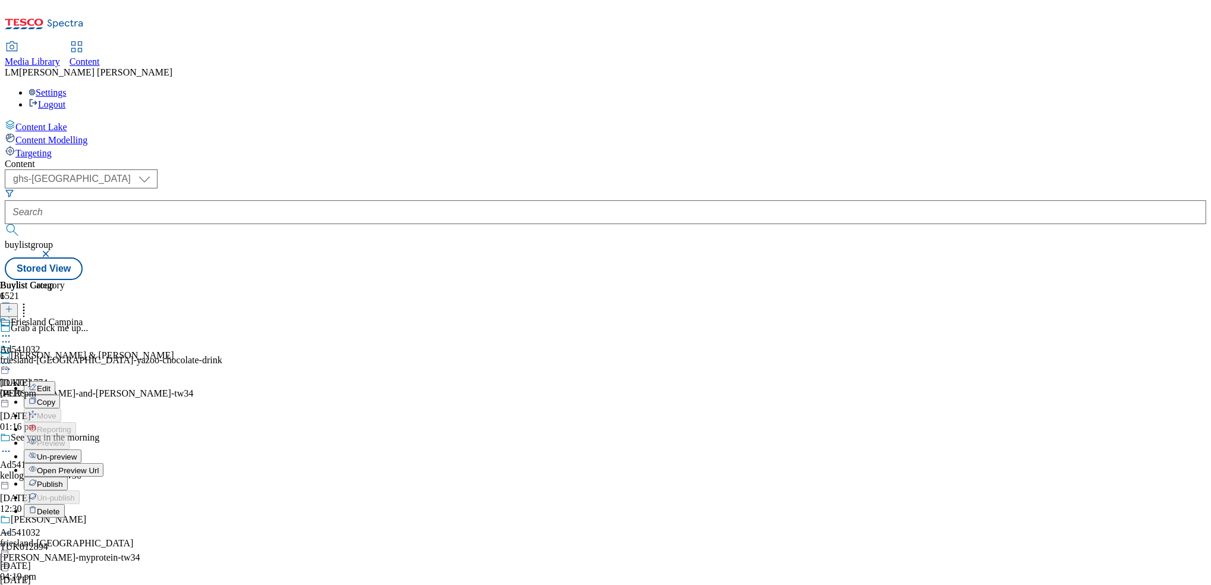
click at [68, 477] on button "Publish" at bounding box center [46, 484] width 44 height 14
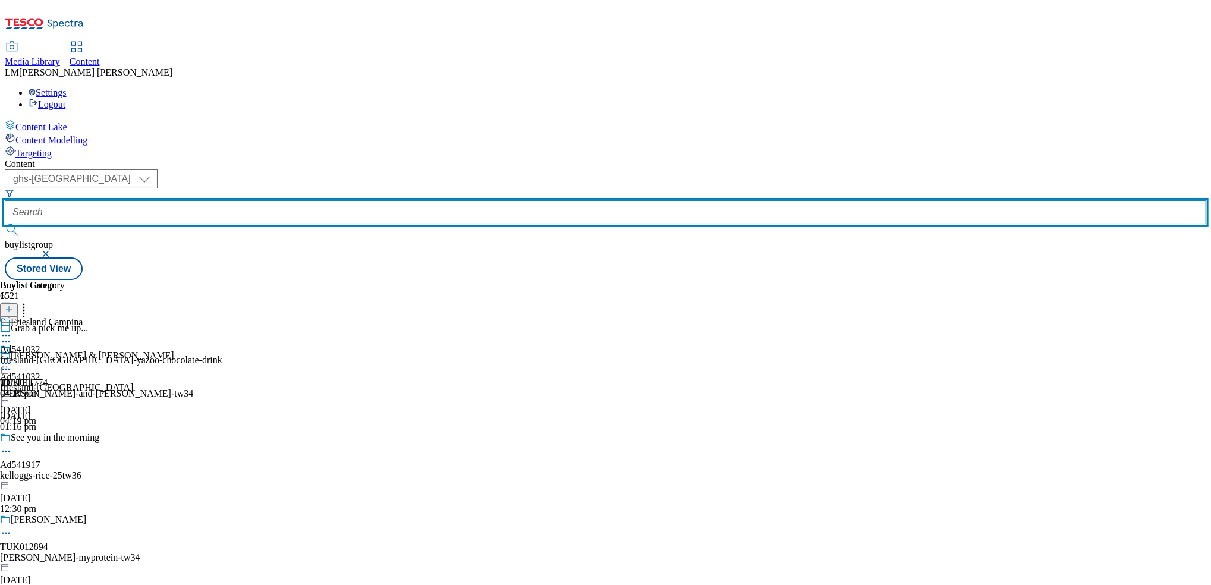
click at [284, 200] on input "text" at bounding box center [605, 212] width 1201 height 24
paste input "540882"
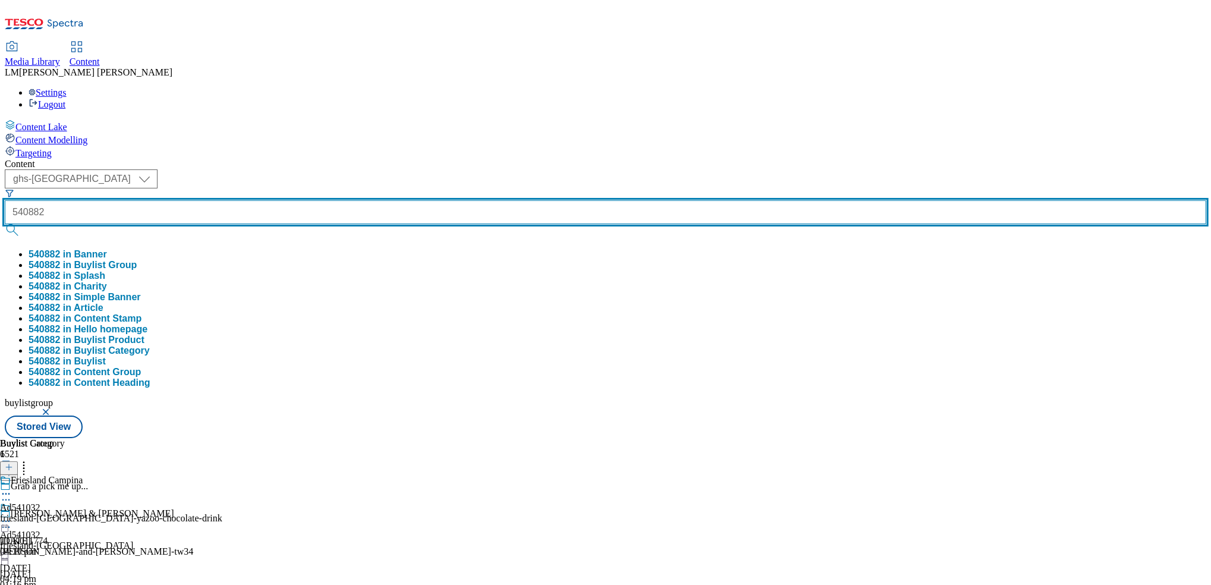
type input "540882"
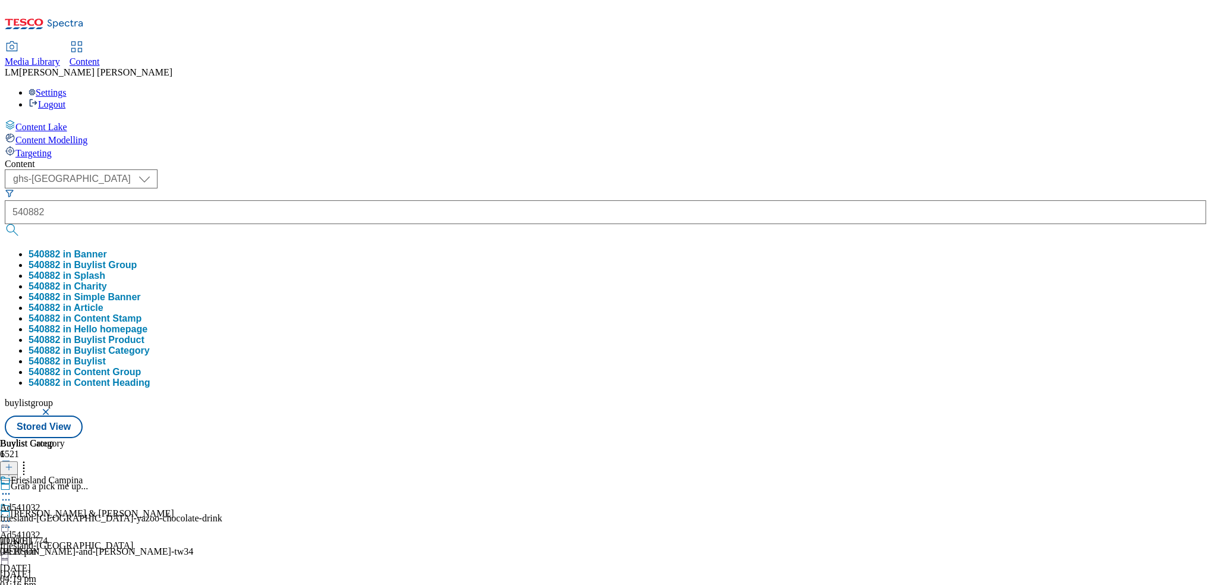
click at [21, 224] on button "submit" at bounding box center [13, 230] width 17 height 12
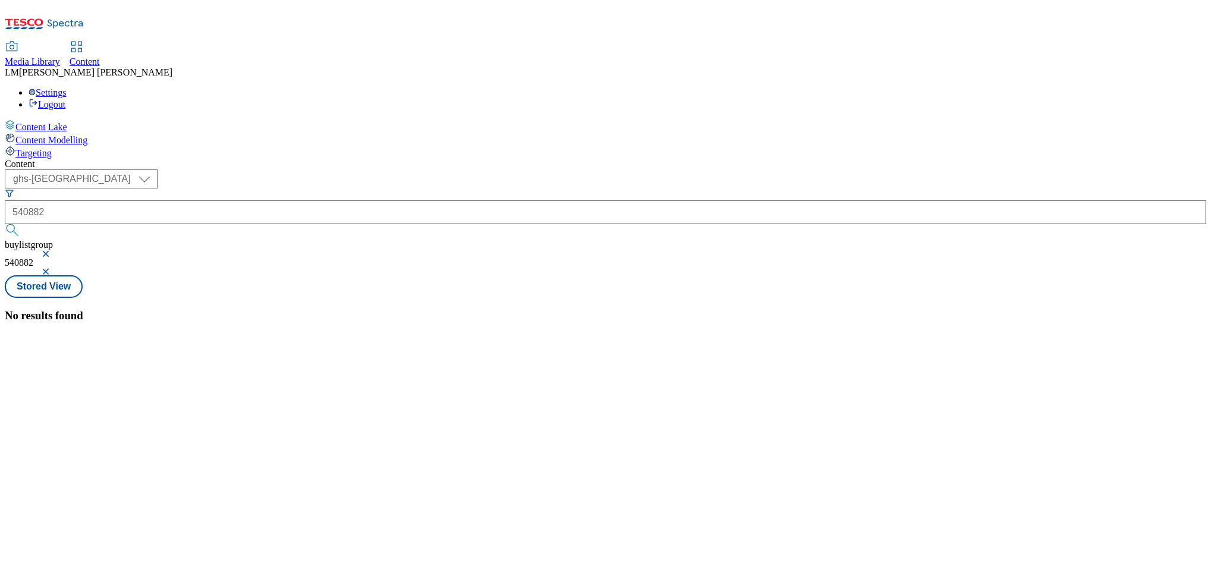
click at [53, 250] on button "button" at bounding box center [47, 253] width 12 height 7
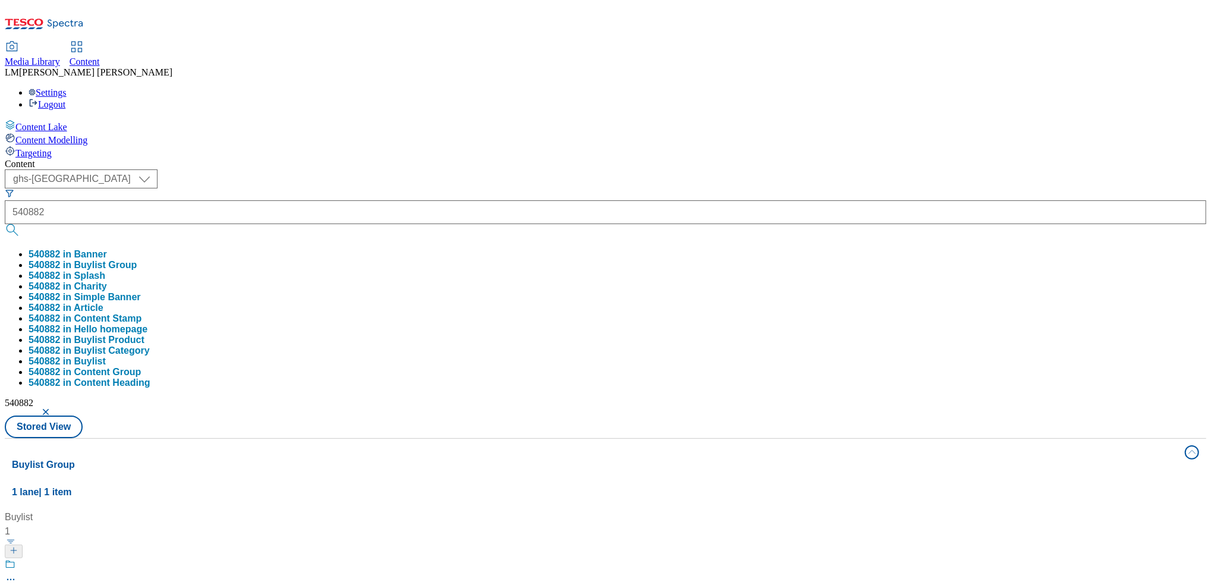
click at [777, 510] on div "Buylist 1 Ad540882 / friesland-campina-yazoo-25tw34 / friesland-campina 9 Oct 2…" at bounding box center [605, 510] width 1187 height 0
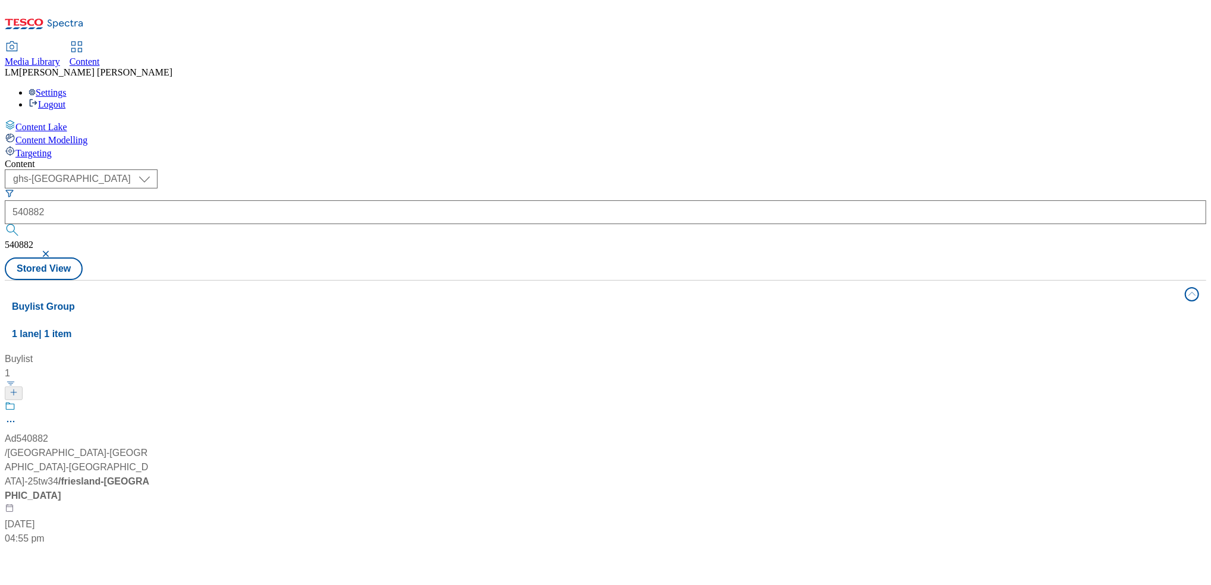
click at [153, 446] on div "/ friesland-campina-yazoo-25tw34 / friesland-campina" at bounding box center [79, 474] width 149 height 57
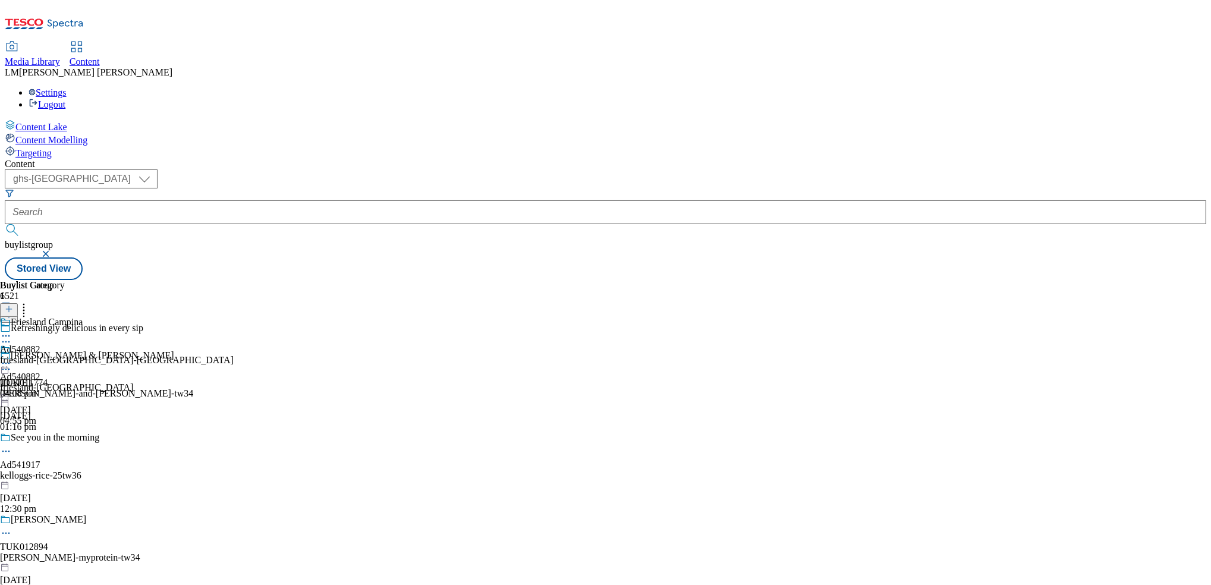
click at [234, 355] on div "friesland-campina-yazoo" at bounding box center [117, 360] width 234 height 11
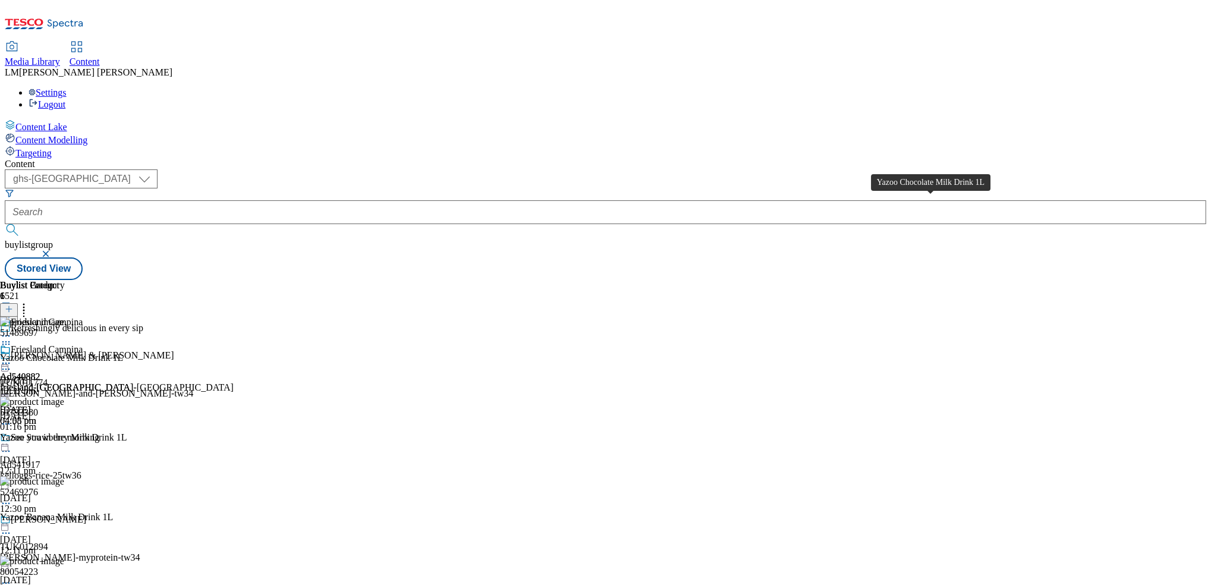
click at [141, 363] on div at bounding box center [70, 363] width 141 height 0
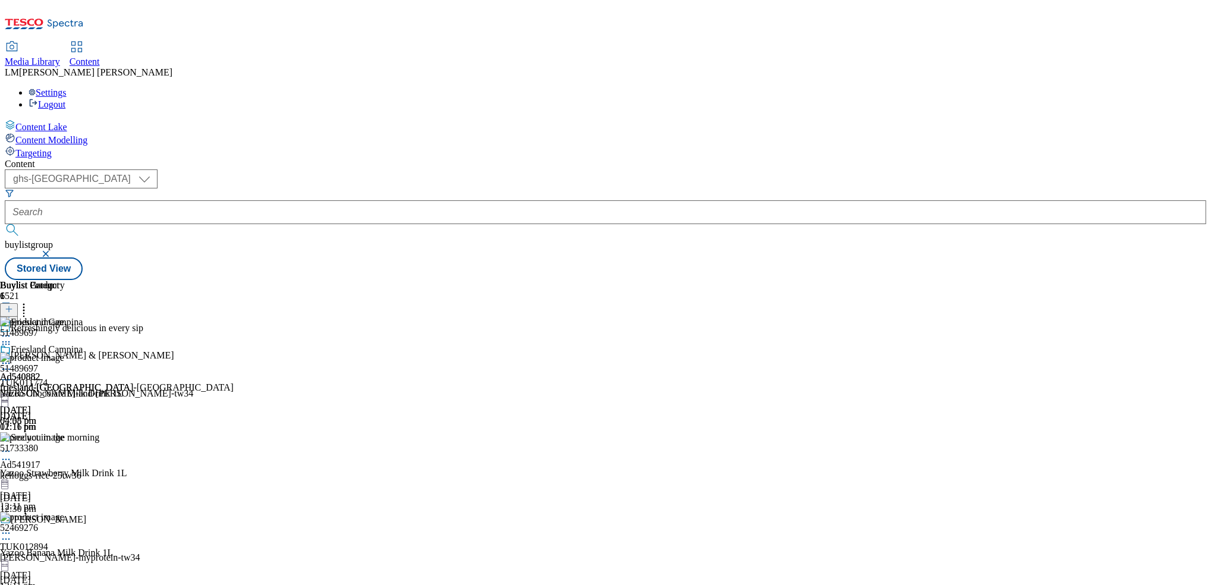
click at [12, 357] on icon at bounding box center [6, 363] width 12 height 12
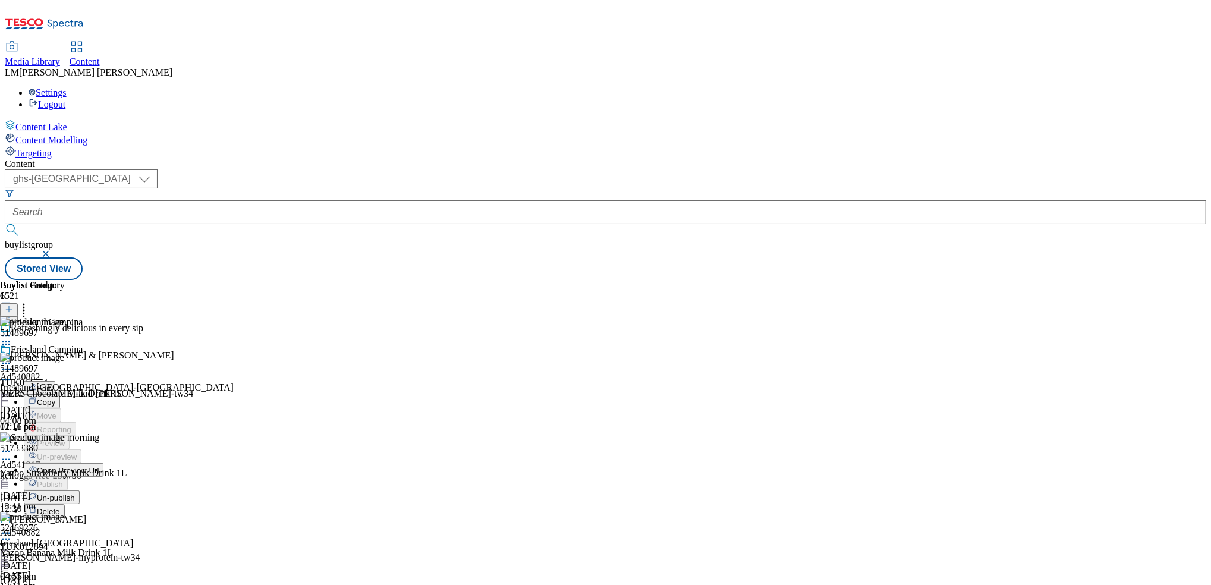
click at [75, 493] on span "Un-publish" at bounding box center [56, 497] width 38 height 9
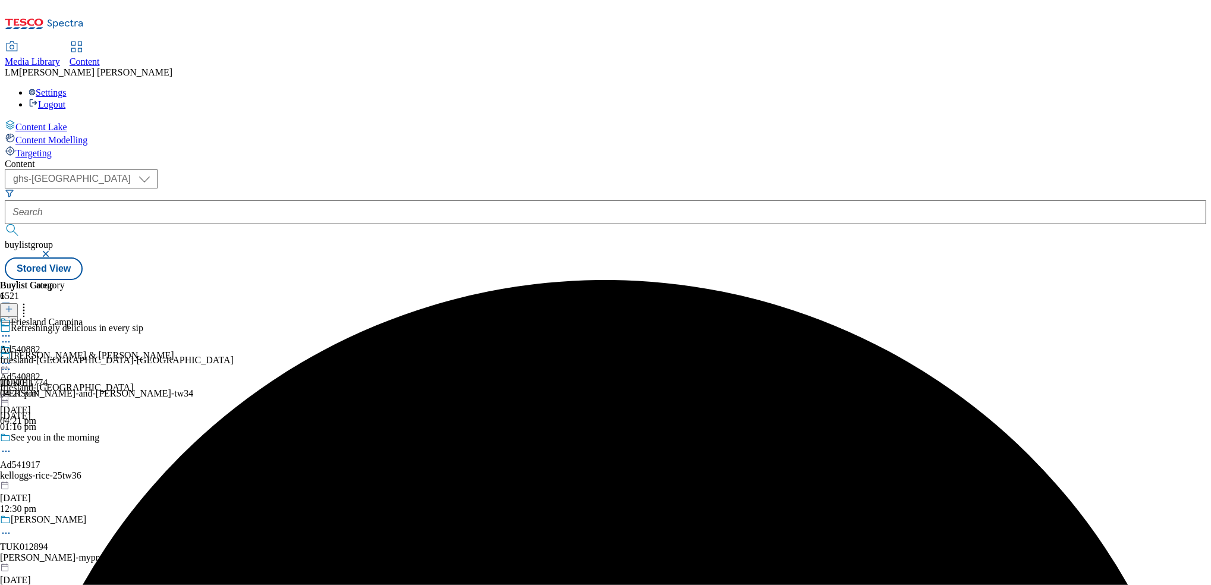
click at [12, 357] on icon at bounding box center [6, 363] width 12 height 12
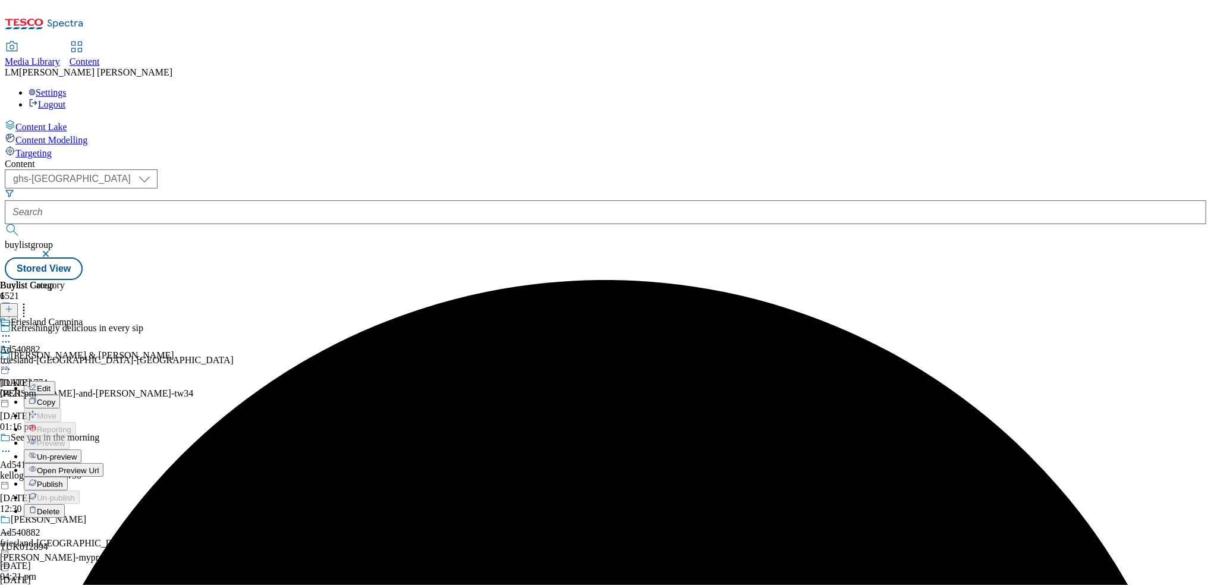
click at [77, 452] on span "Un-preview" at bounding box center [57, 456] width 40 height 9
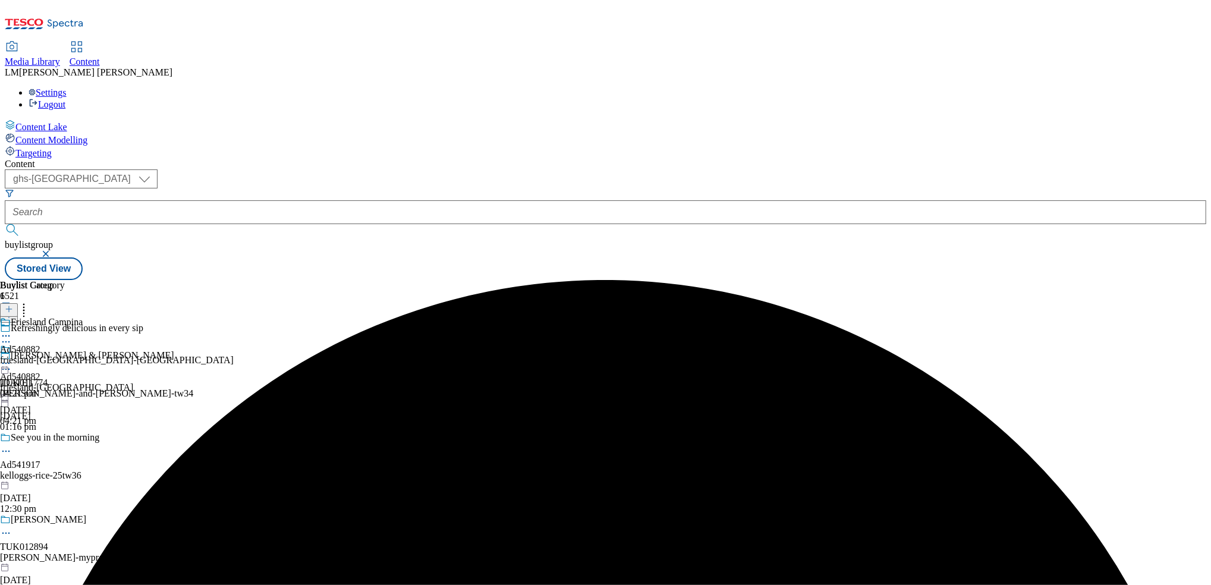
click at [234, 355] on div "friesland-campina-yazoo" at bounding box center [117, 360] width 234 height 11
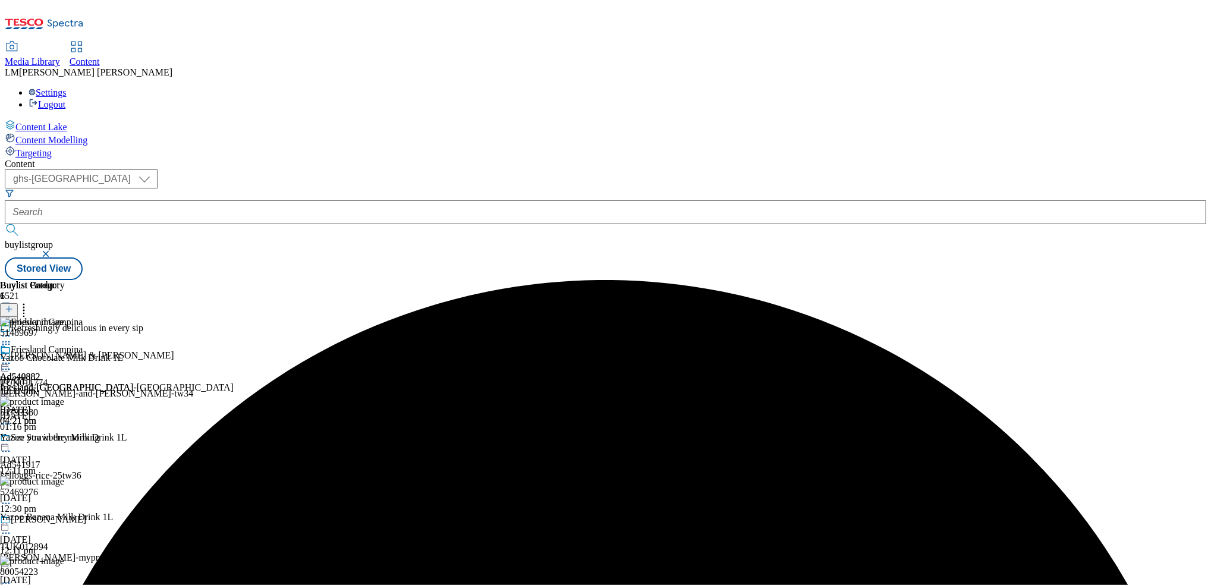
click at [30, 301] on icon at bounding box center [24, 307] width 12 height 12
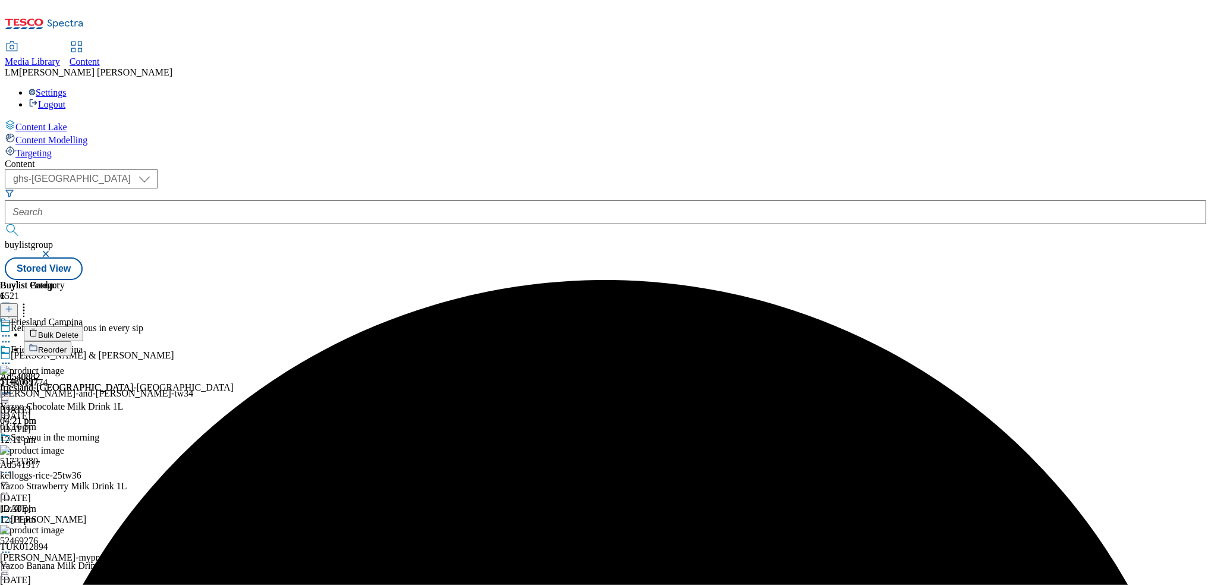
click at [67, 345] on span "Reorder" at bounding box center [52, 349] width 29 height 9
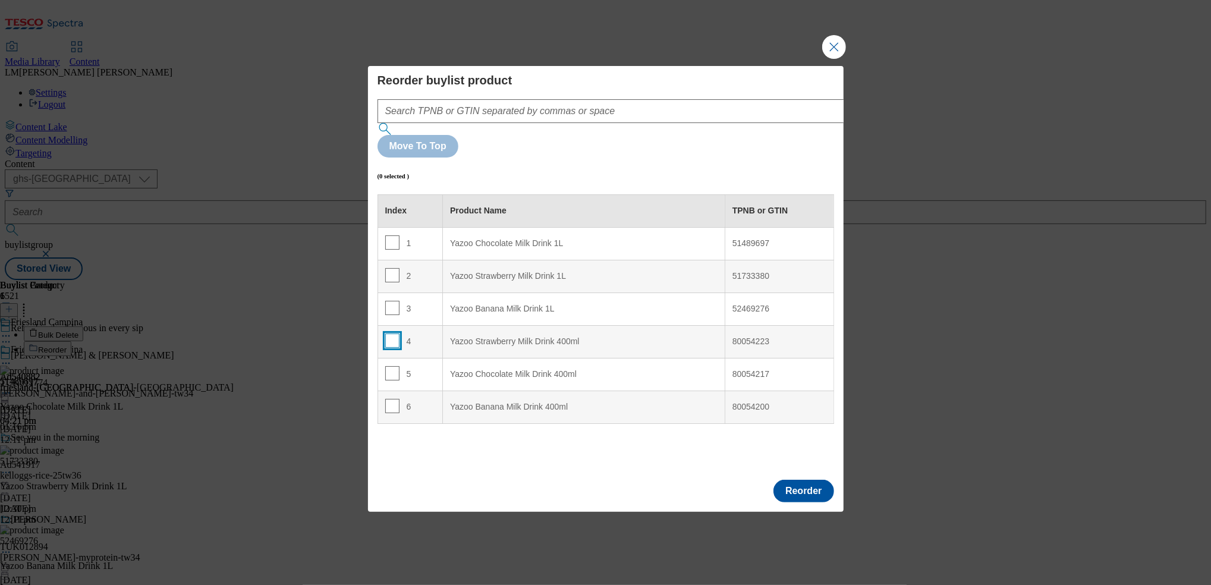
click at [388, 333] on input "Modal" at bounding box center [392, 340] width 14 height 14
click at [391, 333] on input "Modal" at bounding box center [392, 340] width 14 height 14
checkbox input "false"
click at [391, 366] on input "Modal" at bounding box center [392, 373] width 14 height 14
checkbox input "true"
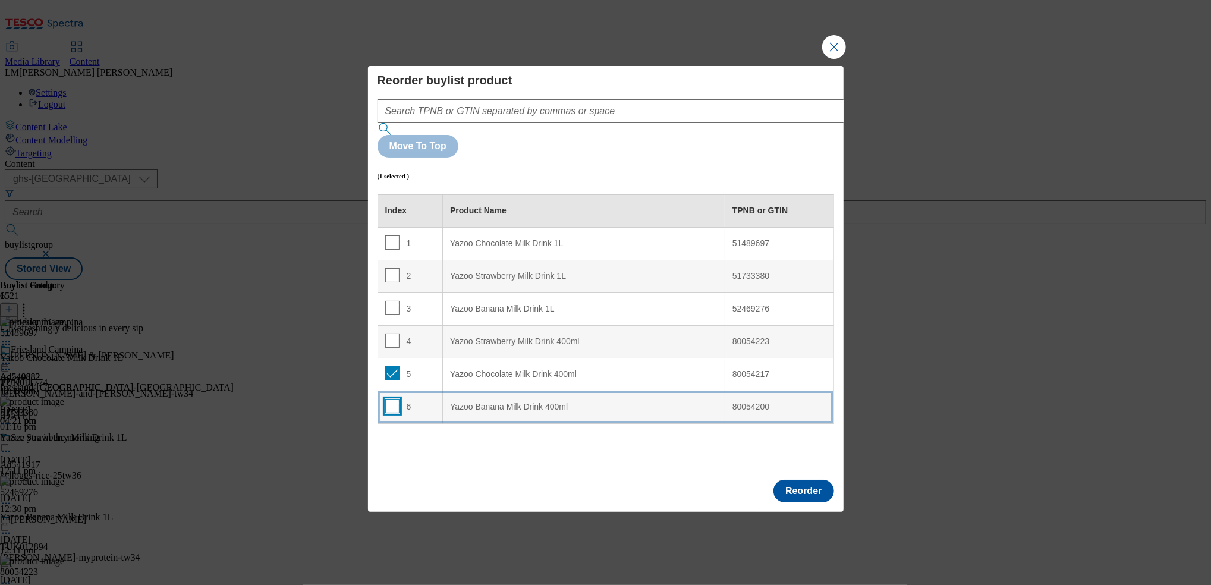
click at [390, 399] on input "Modal" at bounding box center [392, 406] width 14 height 14
checkbox input "true"
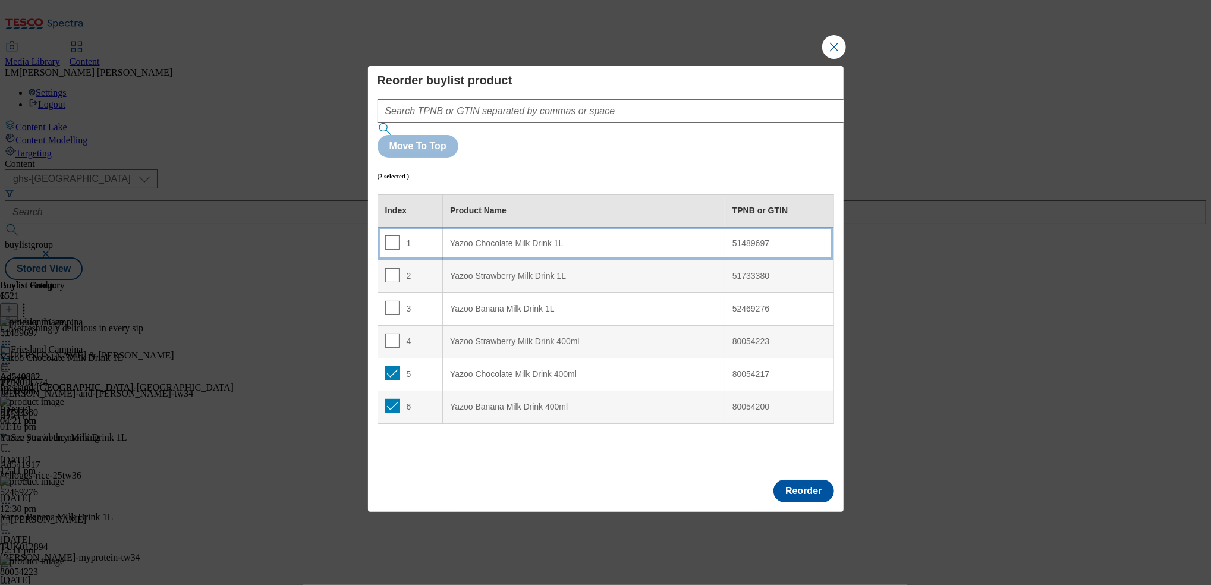
click at [435, 235] on div "1" at bounding box center [410, 243] width 51 height 17
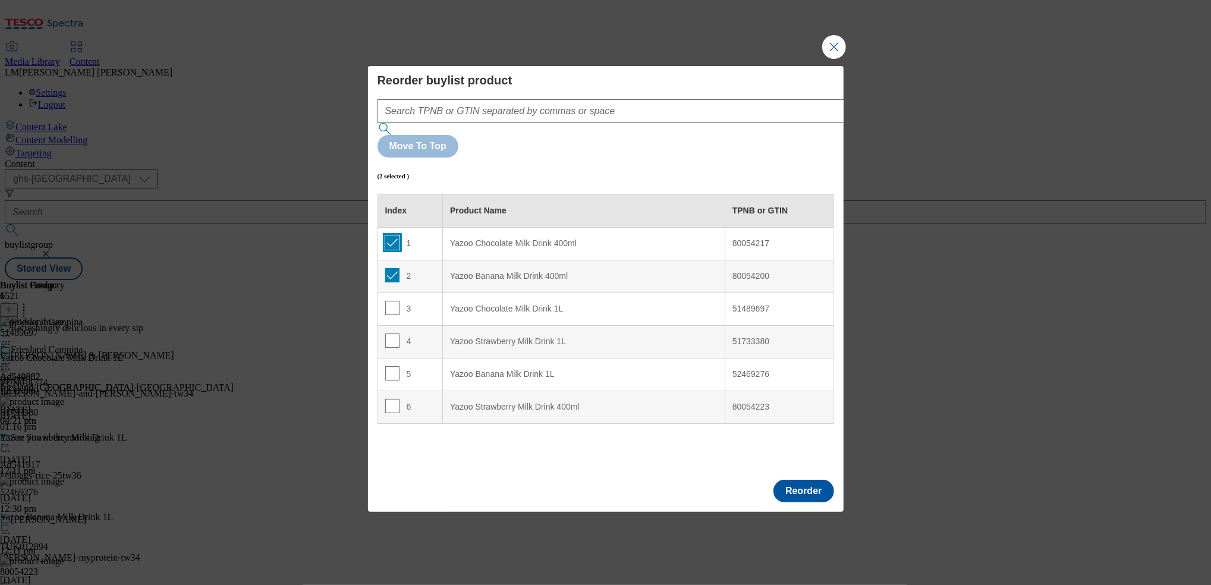
click at [391, 235] on input "Modal" at bounding box center [392, 242] width 14 height 14
checkbox input "false"
click at [392, 268] on input "Modal" at bounding box center [392, 275] width 14 height 14
checkbox input "false"
click at [396, 399] on input "Modal" at bounding box center [392, 406] width 14 height 14
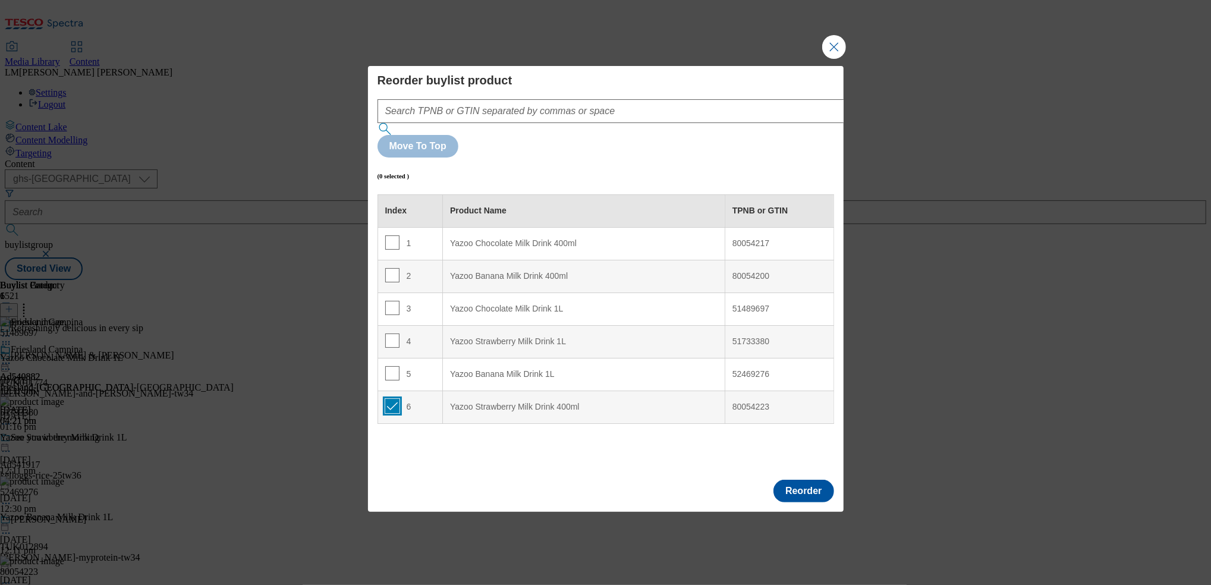
checkbox input "true"
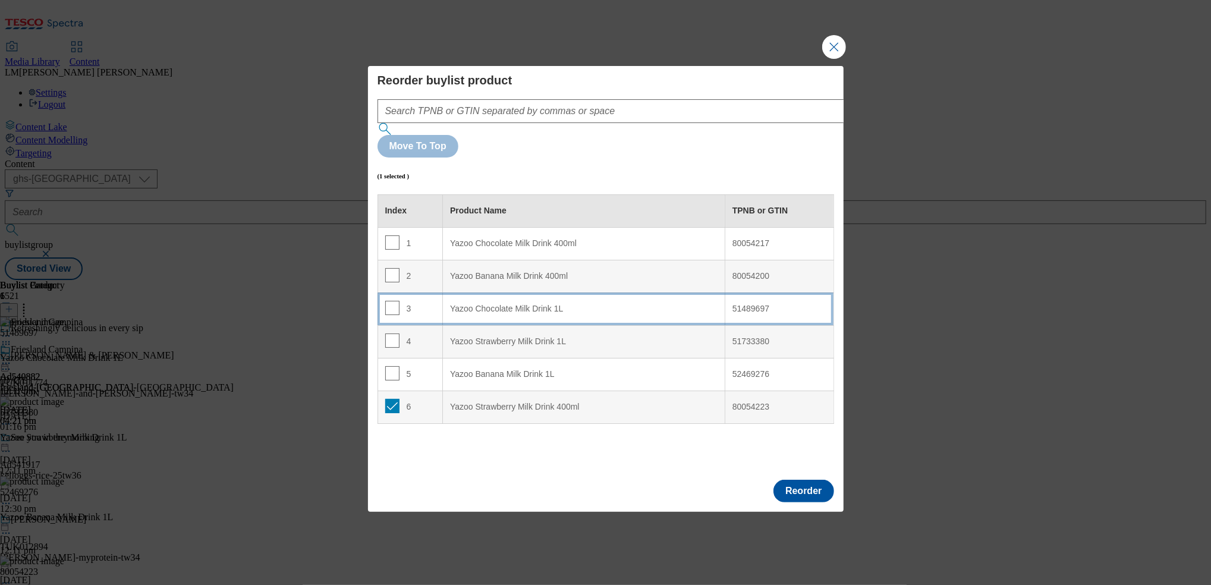
click at [451, 304] on div "Yazoo Chocolate Milk Drink 1L" at bounding box center [583, 309] width 267 height 11
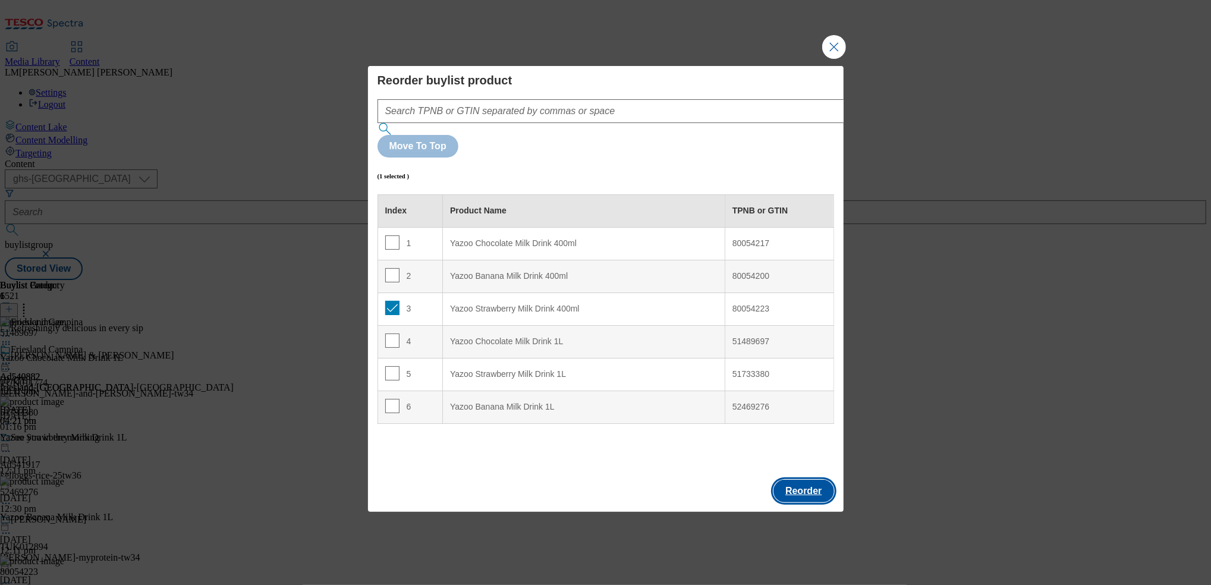
click at [810, 480] on button "Reorder" at bounding box center [803, 491] width 60 height 23
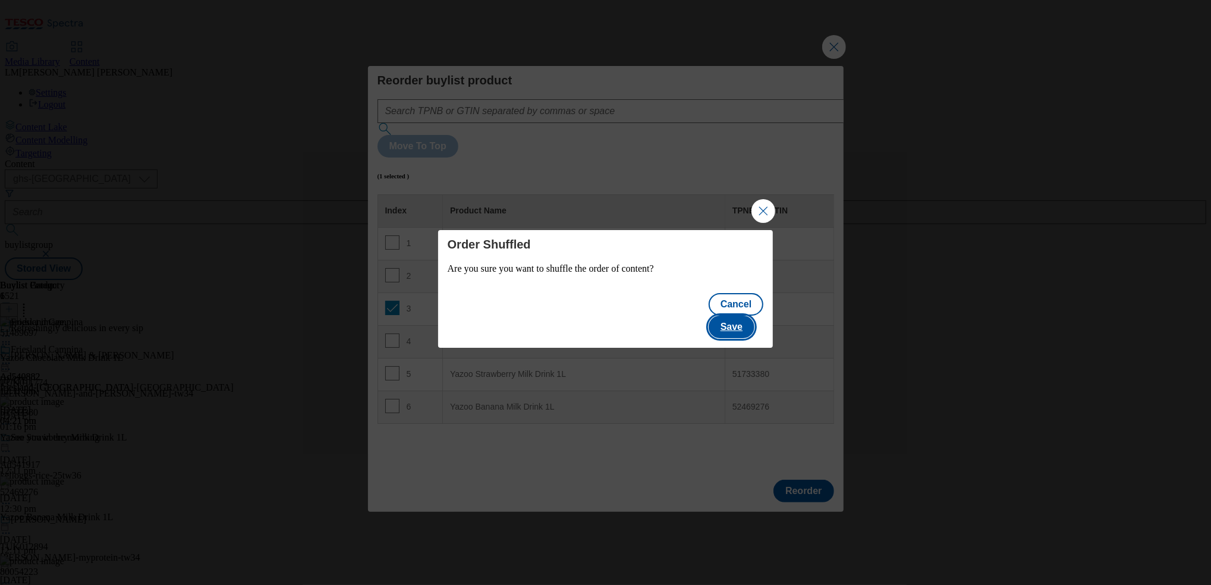
click at [739, 316] on button "Save" at bounding box center [732, 327] width 46 height 23
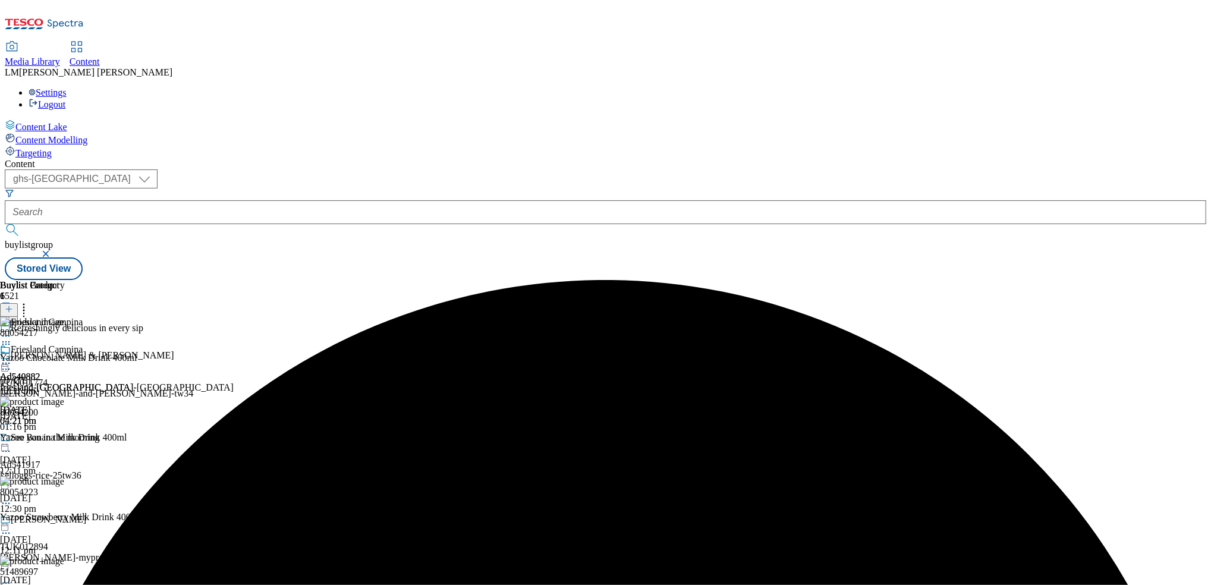
click at [12, 357] on icon at bounding box center [6, 363] width 12 height 12
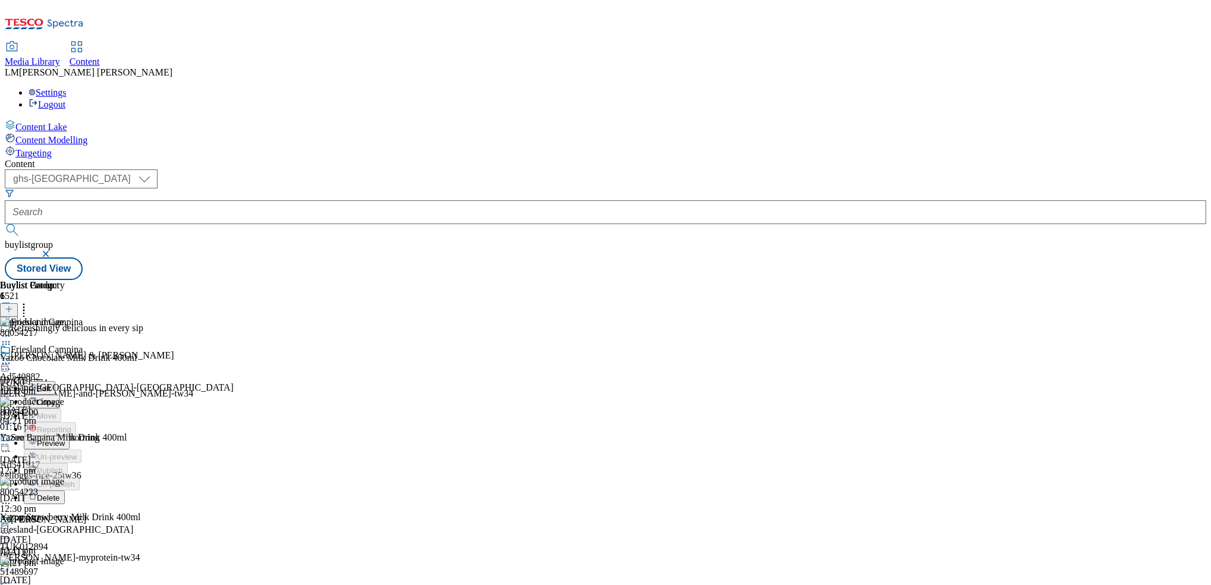
click at [65, 439] on span "Preview" at bounding box center [51, 443] width 28 height 9
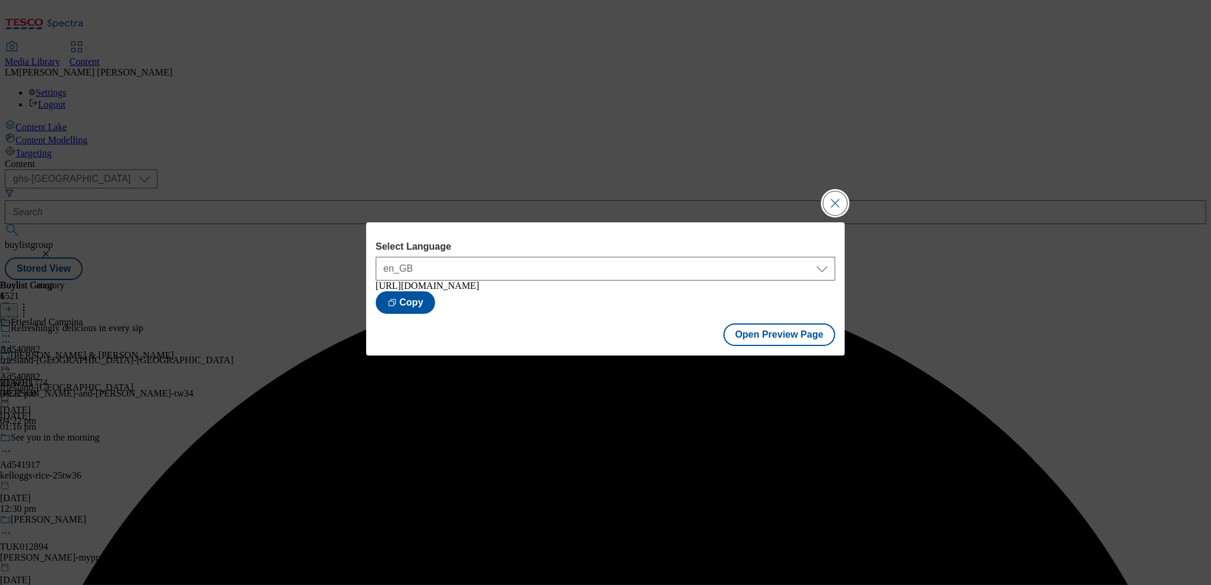
click at [829, 203] on button "Close Modal" at bounding box center [835, 203] width 24 height 24
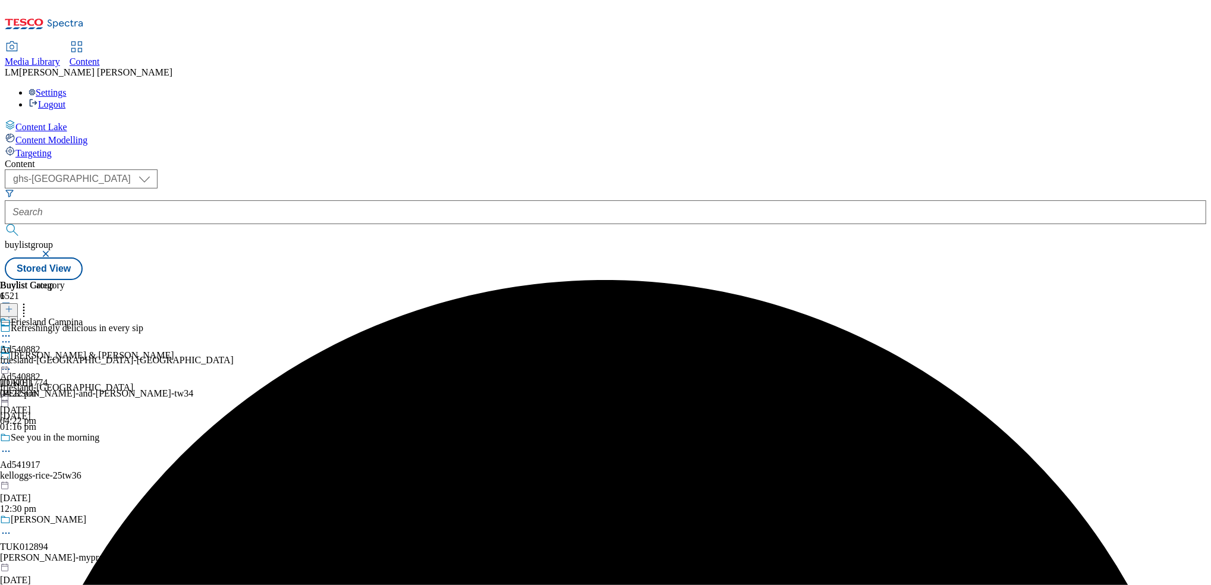
click at [12, 357] on icon at bounding box center [6, 363] width 12 height 12
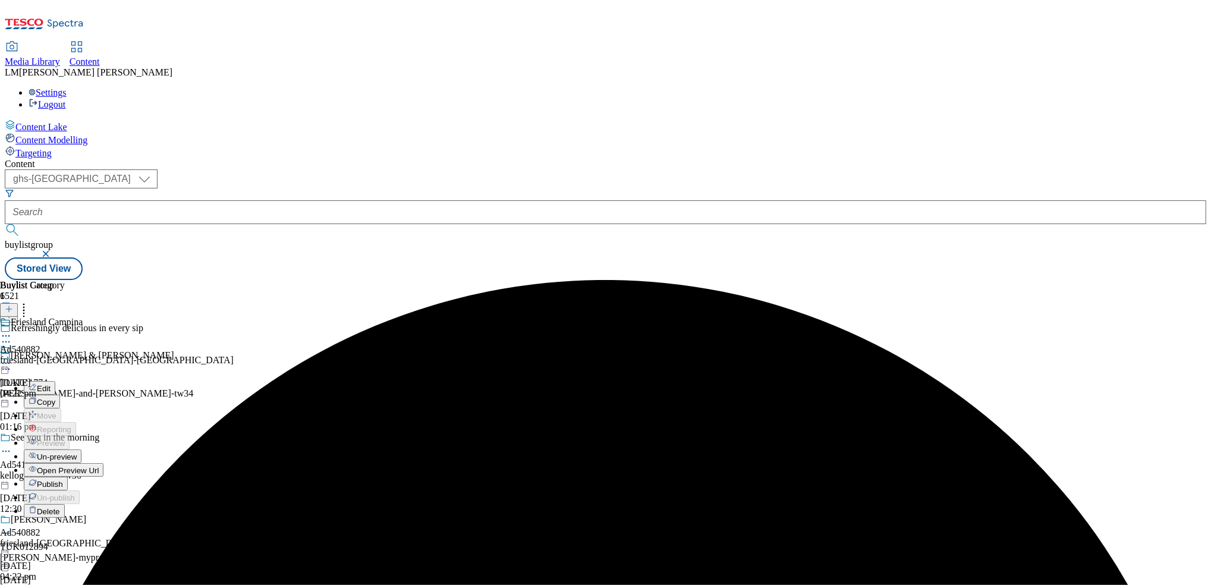
click at [63, 480] on span "Publish" at bounding box center [50, 484] width 26 height 9
